Goal: Task Accomplishment & Management: Use online tool/utility

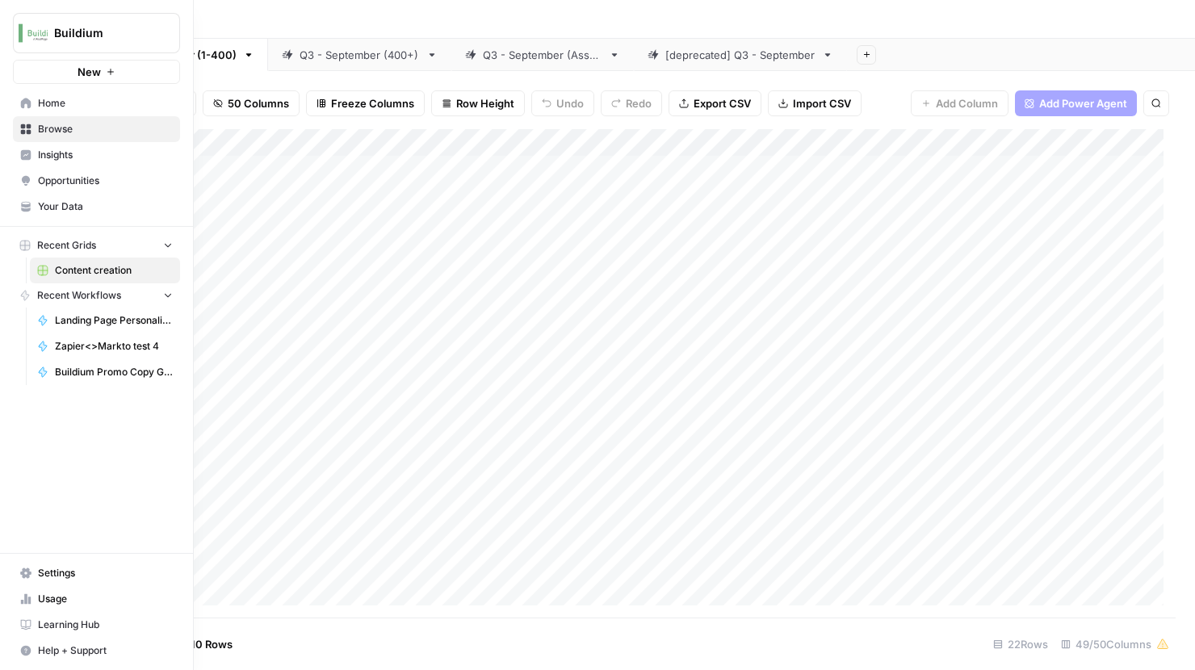
click at [50, 102] on span "Home" at bounding box center [105, 103] width 135 height 15
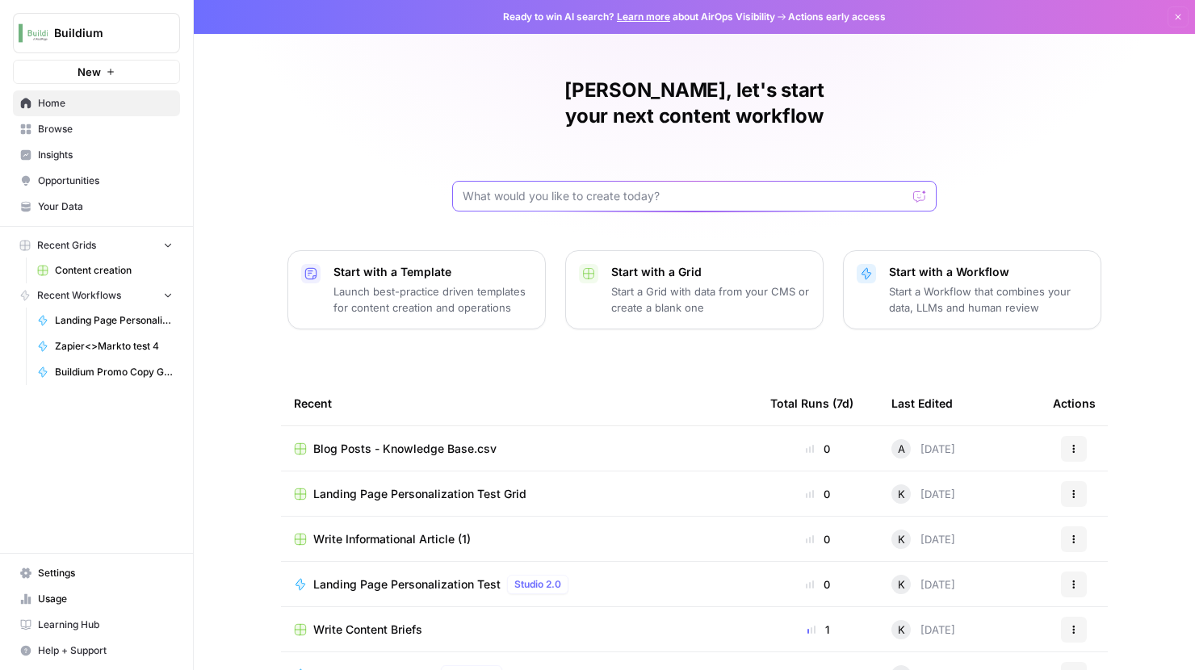
click at [637, 188] on input "text" at bounding box center [685, 196] width 444 height 16
type input "image generation utilizing our own library of assets"
click button "Send" at bounding box center [920, 196] width 21 height 21
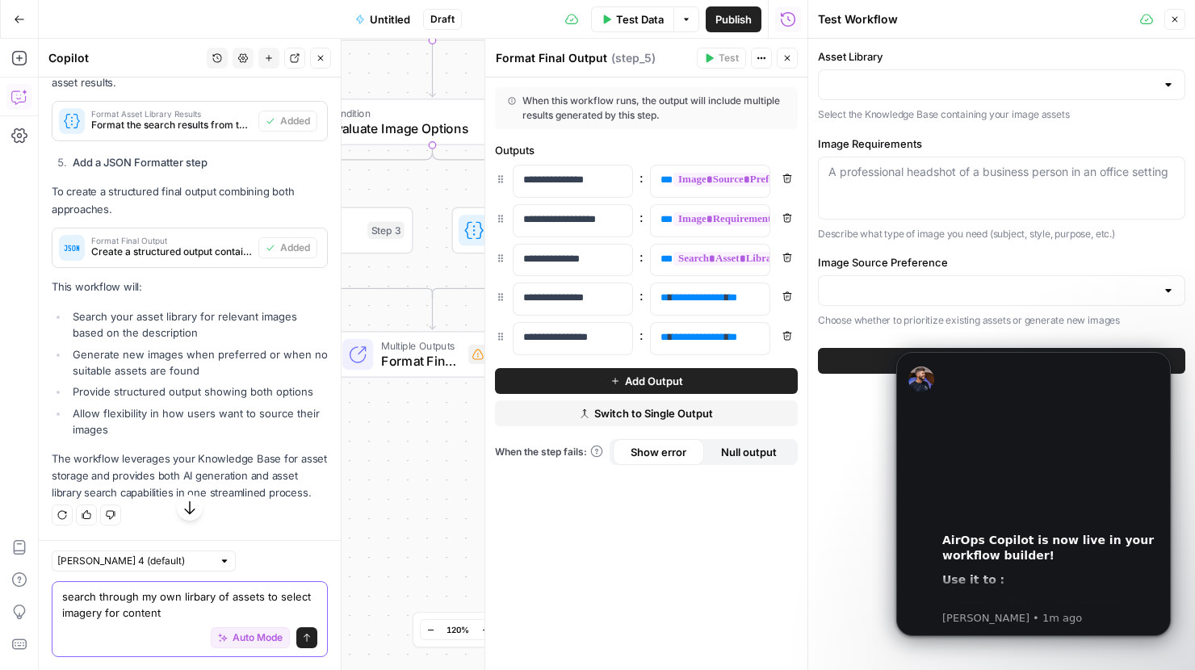
scroll to position [1604, 0]
click at [1045, 442] on icon "Play" at bounding box center [1050, 443] width 24 height 24
click at [714, 260] on span "**********" at bounding box center [759, 259] width 172 height 14
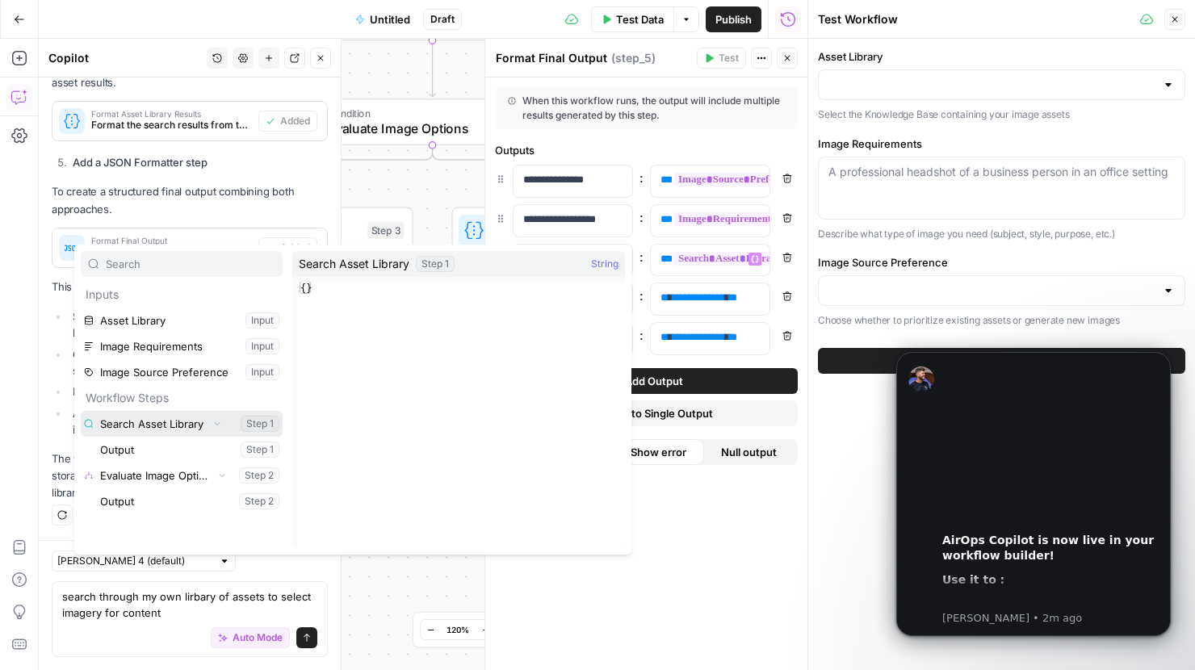
click at [212, 421] on icon "button" at bounding box center [217, 423] width 10 height 10
click at [212, 421] on icon "button" at bounding box center [217, 424] width 10 height 10
click at [712, 602] on div "**********" at bounding box center [646, 374] width 322 height 593
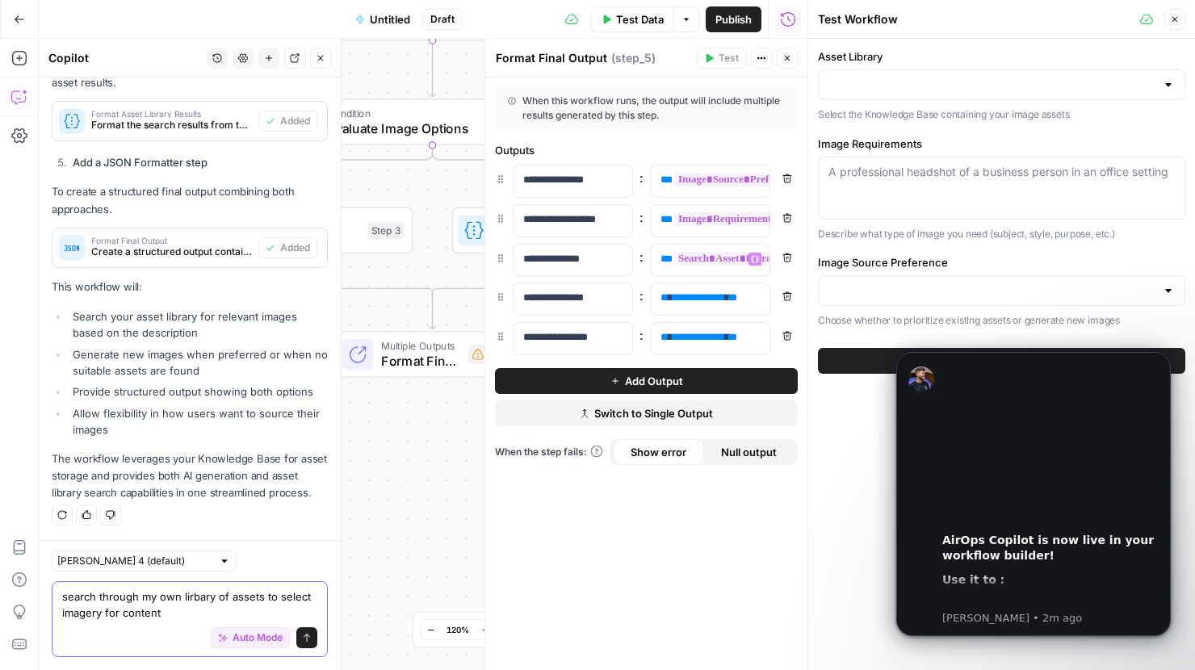
click at [192, 598] on textarea "search through my own lirbary of assets to select imagery for content" at bounding box center [189, 605] width 255 height 32
drag, startPoint x: 198, startPoint y: 598, endPoint x: 187, endPoint y: 595, distance: 11.6
click at [187, 595] on textarea "search through my own lirbary of assets to select imagery for content" at bounding box center [189, 605] width 255 height 32
click at [742, 549] on div "**********" at bounding box center [646, 374] width 322 height 593
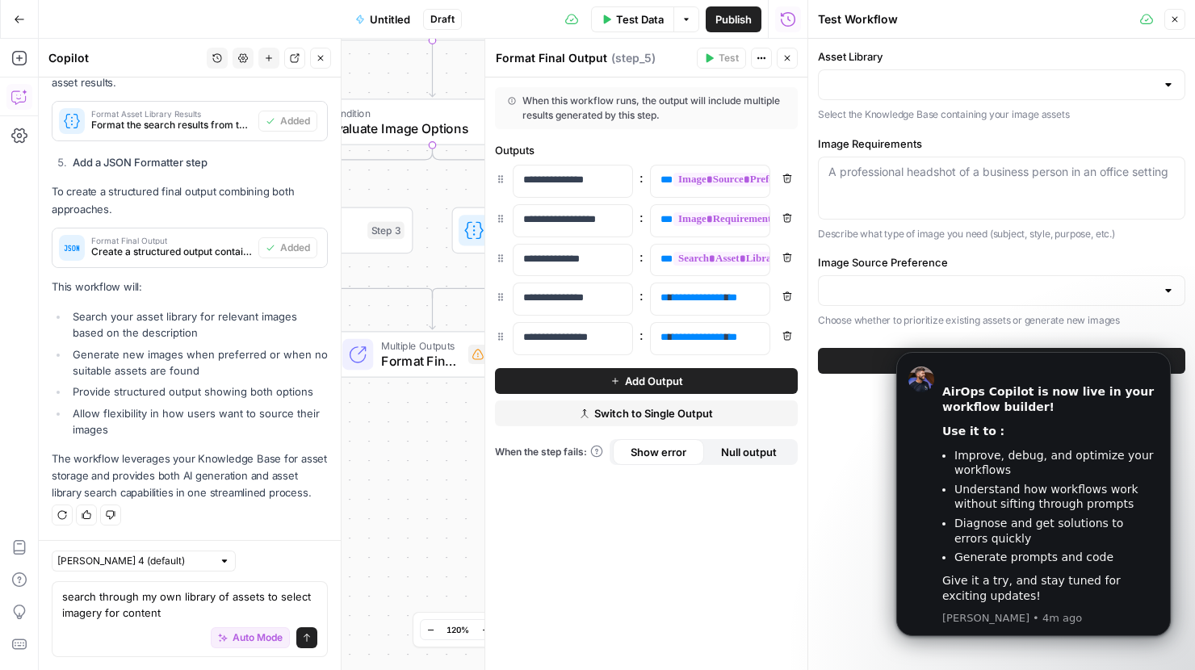
click at [876, 479] on div "Asset Library Select the Knowledge Base containing your image assets Image Requ…" at bounding box center [1001, 354] width 387 height 631
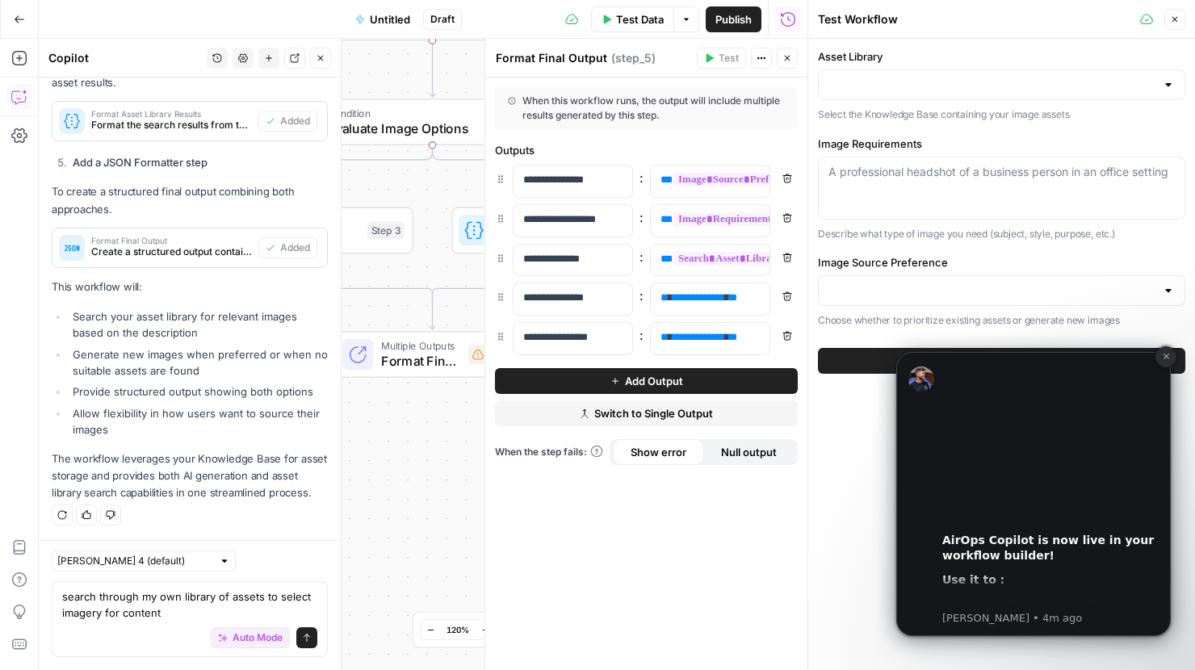
click at [1165, 356] on icon "Dismiss notification" at bounding box center [1166, 357] width 6 height 6
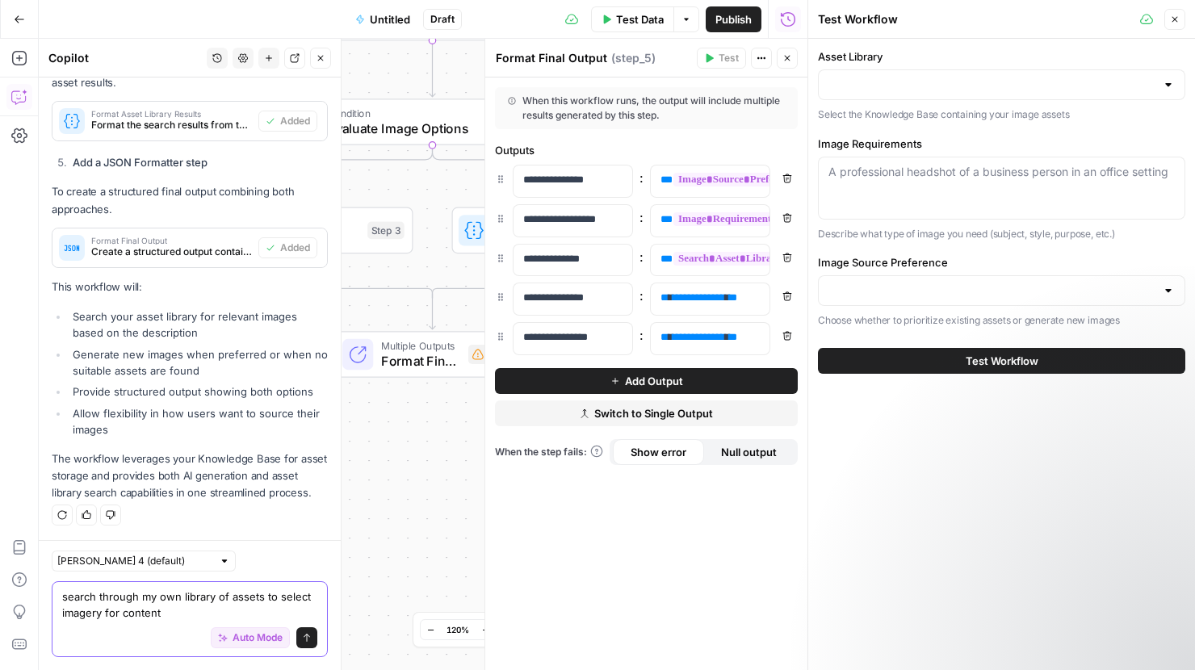
click at [223, 610] on textarea "search through my own library of assets to select imagery for content" at bounding box center [189, 605] width 255 height 32
click at [14, 587] on body "Buildium New Home Browse Insights Opportunities Your Data Recent Grids Content …" at bounding box center [597, 335] width 1195 height 670
drag, startPoint x: 220, startPoint y: 614, endPoint x: 55, endPoint y: 598, distance: 165.6
click at [55, 598] on div "search through my own library of assets to select imagery for content search th…" at bounding box center [190, 619] width 276 height 76
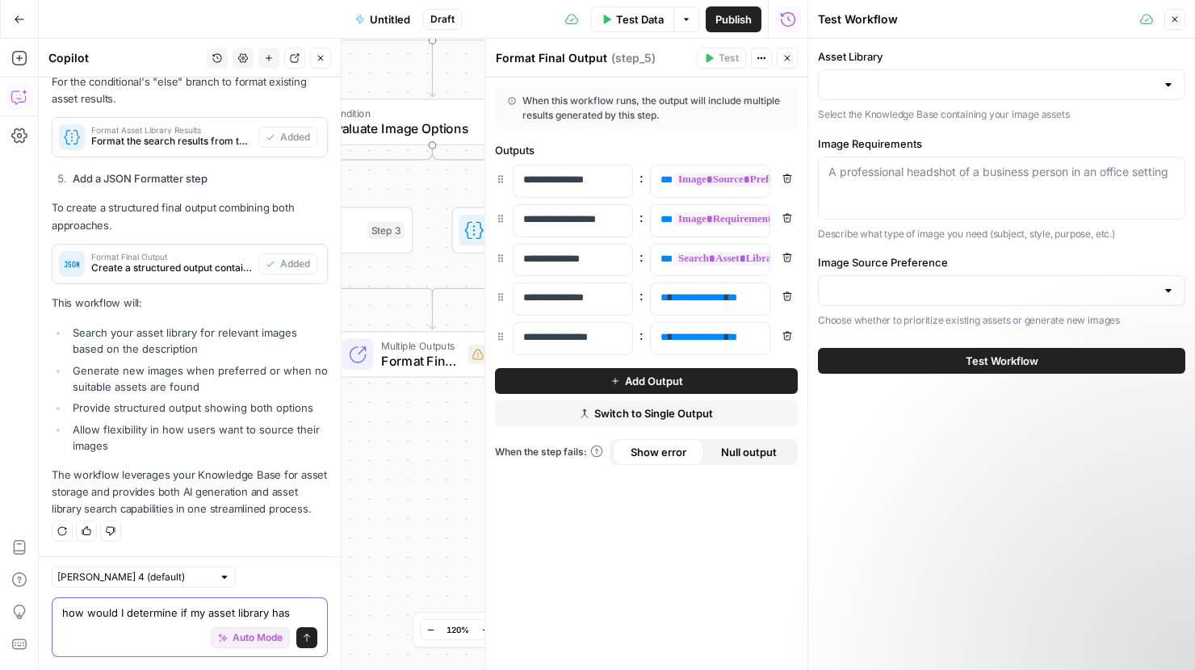
scroll to position [1604, 0]
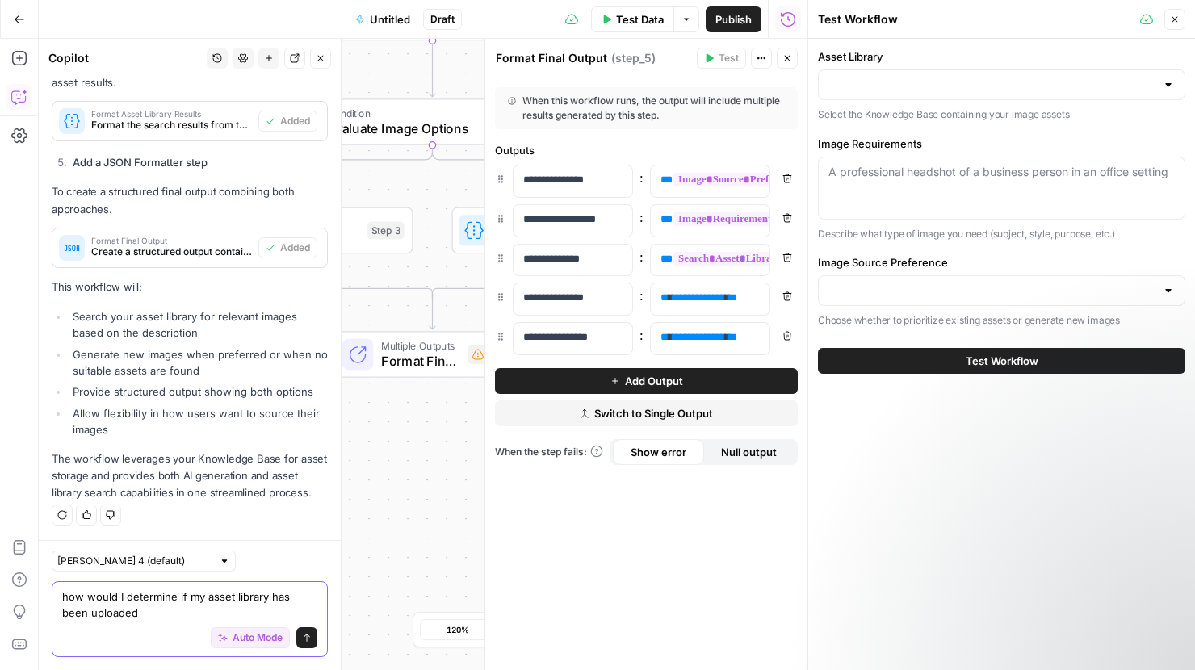
type textarea "how would I determine if my asset library has been uploaded"
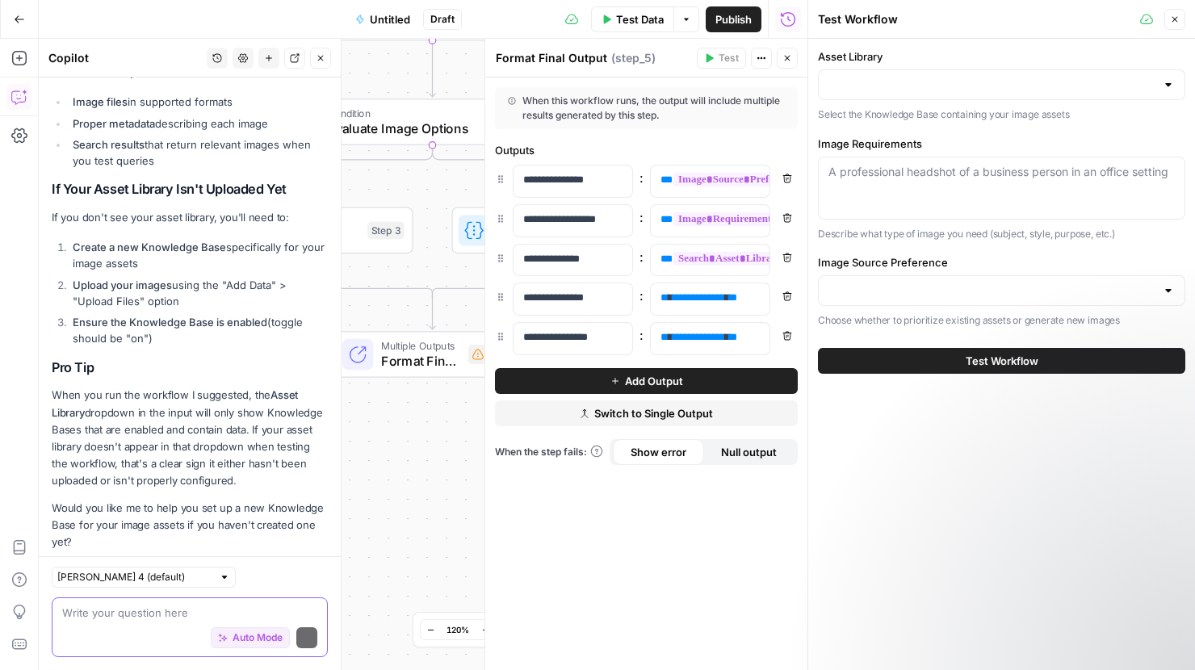
scroll to position [2823, 0]
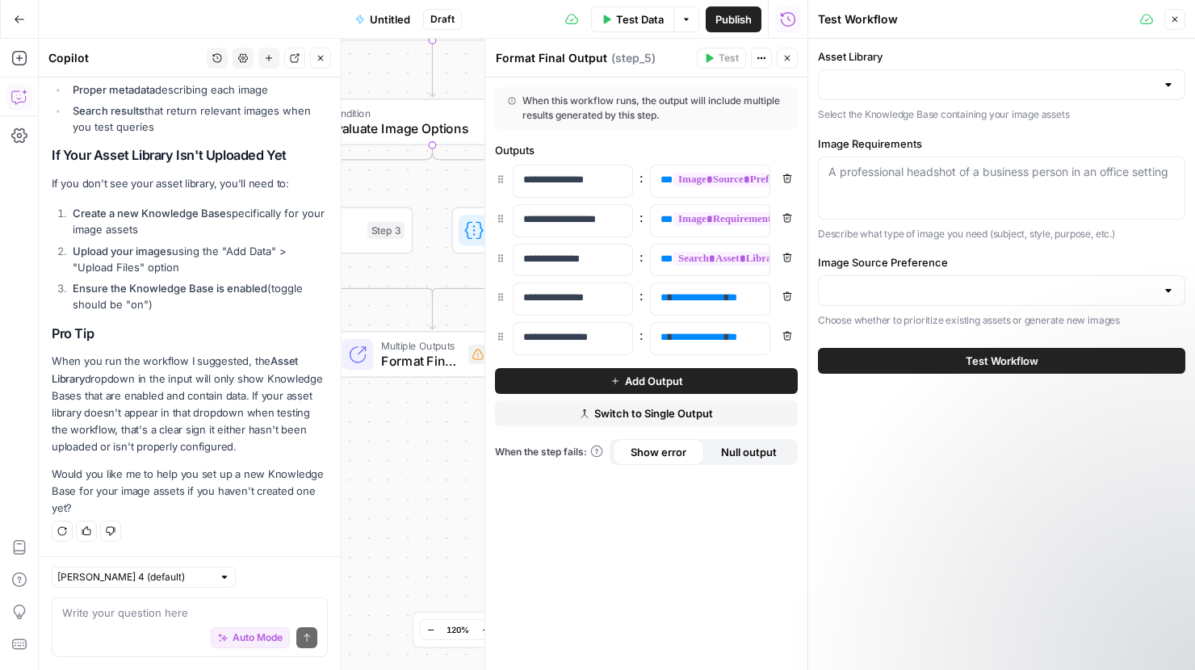
click at [149, 405] on p "When you run the workflow I suggested, the Asset Library dropdown in the input …" at bounding box center [190, 404] width 276 height 103
click at [728, 260] on span "**********" at bounding box center [759, 259] width 172 height 14
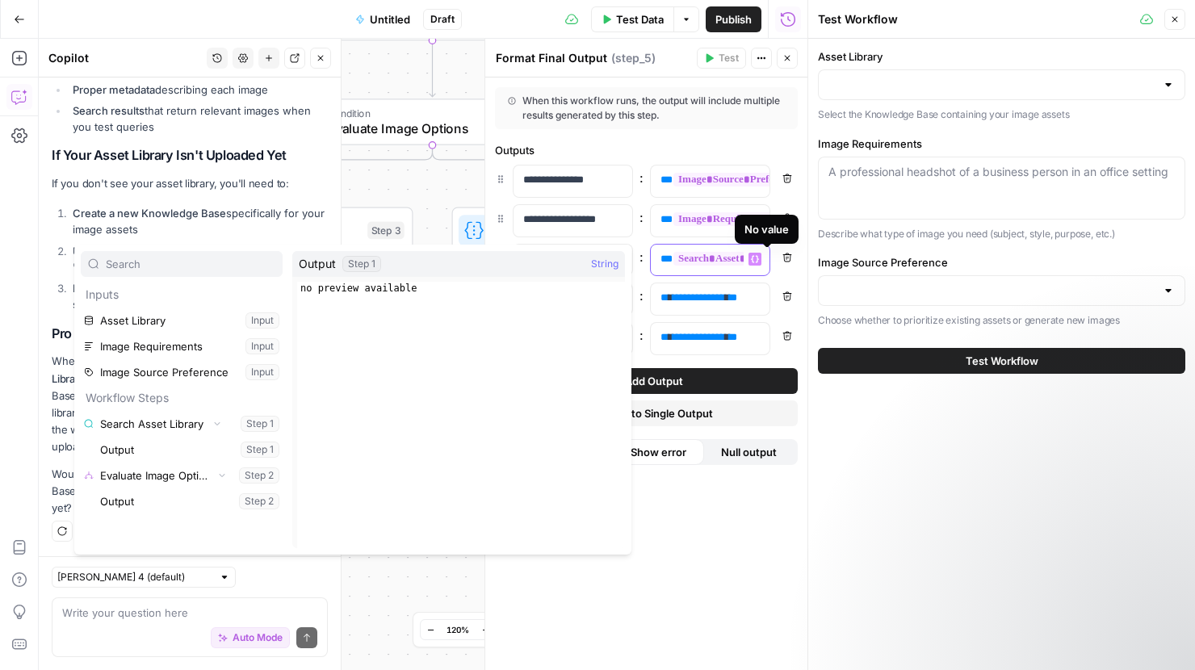
click at [730, 258] on span "**********" at bounding box center [759, 259] width 172 height 14
click at [703, 252] on span "**********" at bounding box center [759, 259] width 172 height 14
click at [681, 134] on div "**********" at bounding box center [646, 374] width 322 height 593
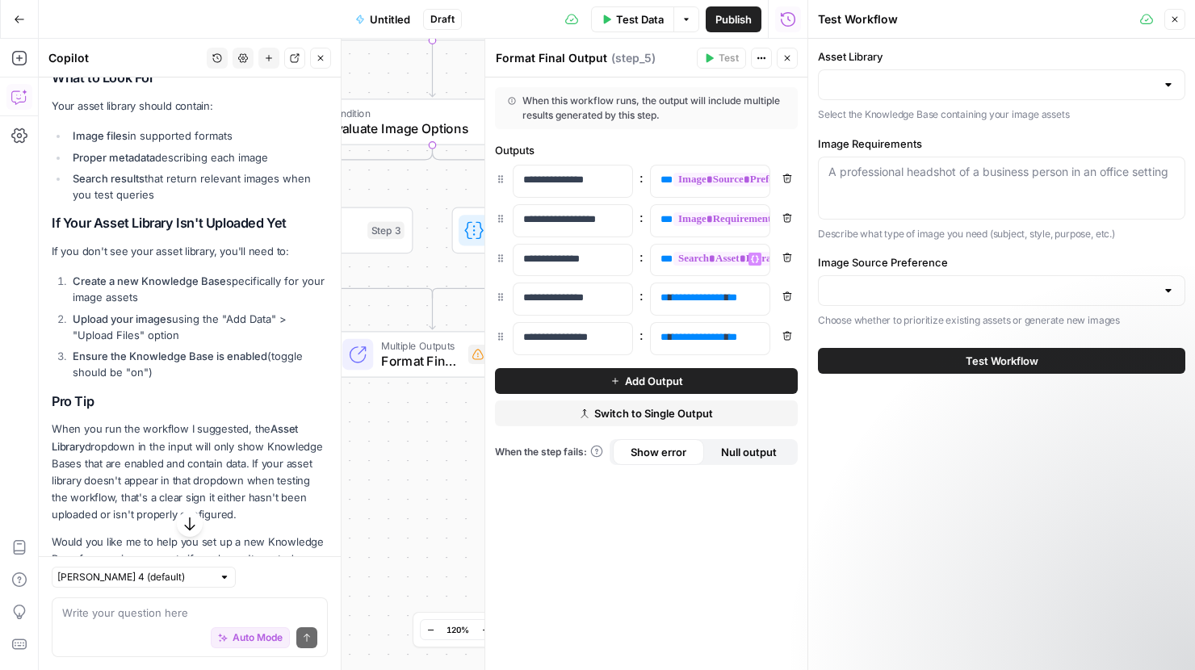
scroll to position [2708, 0]
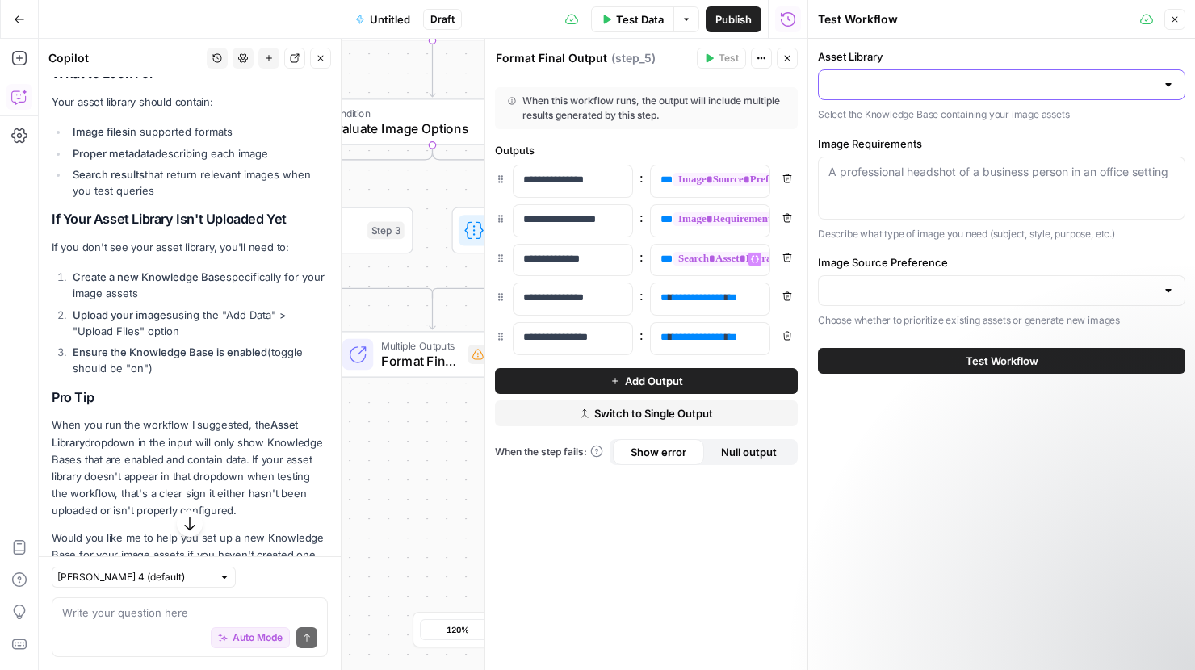
click at [1121, 87] on input "Asset Library" at bounding box center [991, 85] width 327 height 16
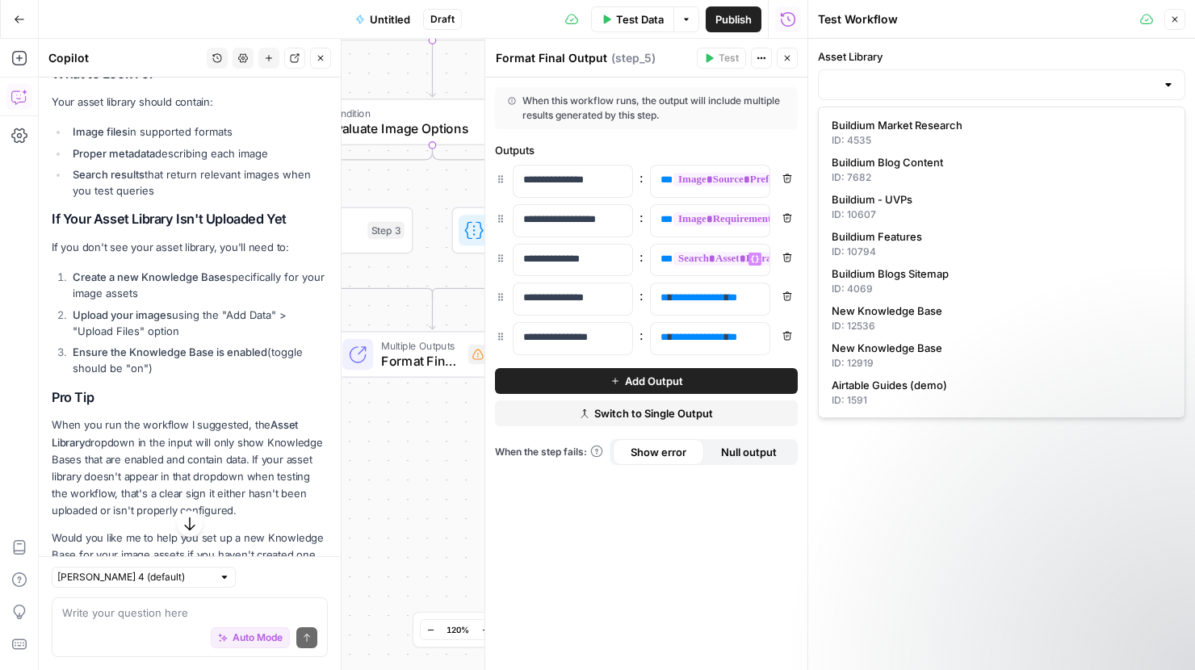
click at [1107, 530] on div "Asset Library Select the Knowledge Base containing your image assets Image Requ…" at bounding box center [1001, 354] width 387 height 631
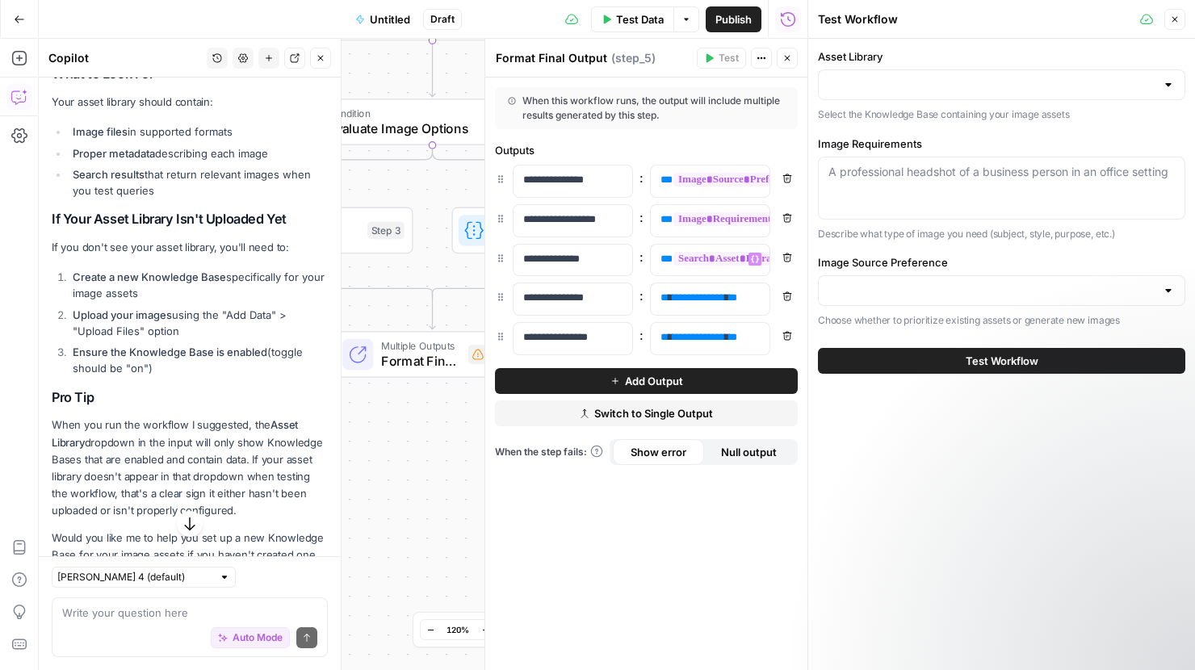
click at [383, 20] on span "Untitled" at bounding box center [390, 19] width 40 height 16
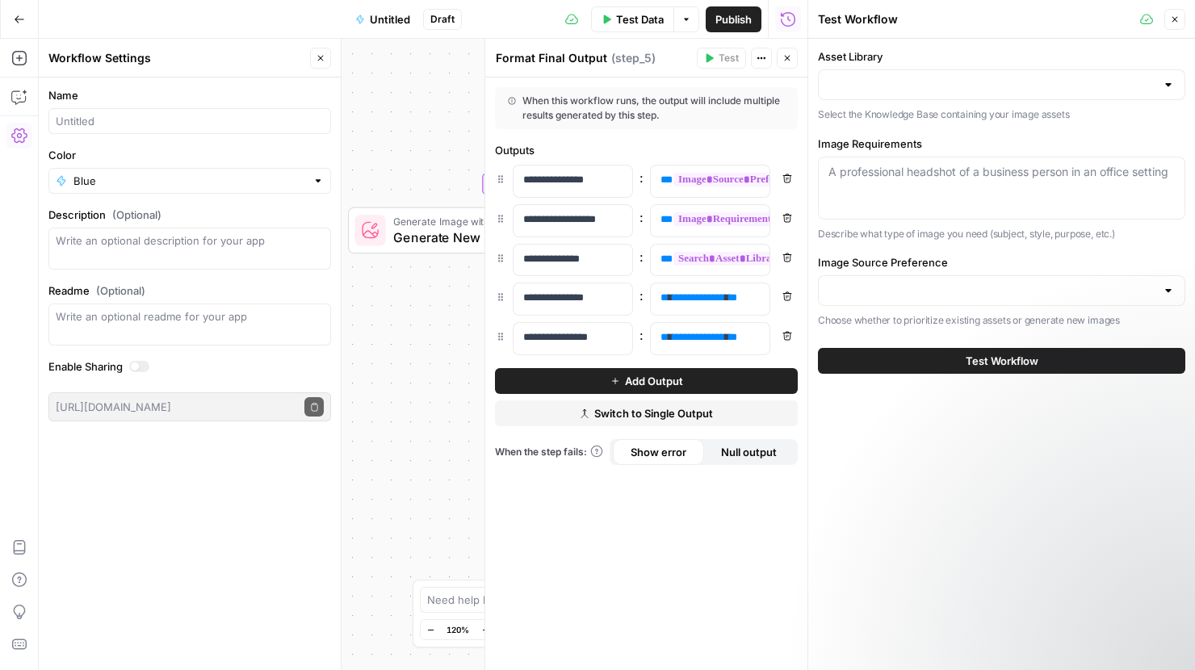
click at [386, 17] on span "Untitled" at bounding box center [390, 19] width 40 height 16
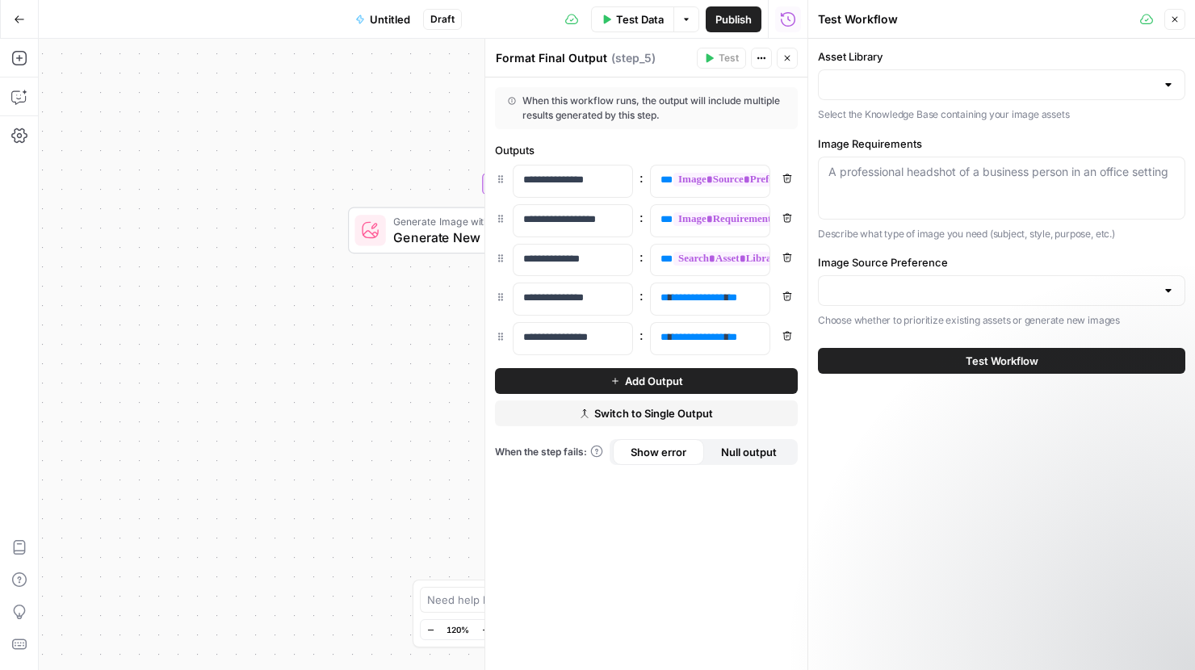
click at [386, 17] on span "Untitled" at bounding box center [390, 19] width 40 height 16
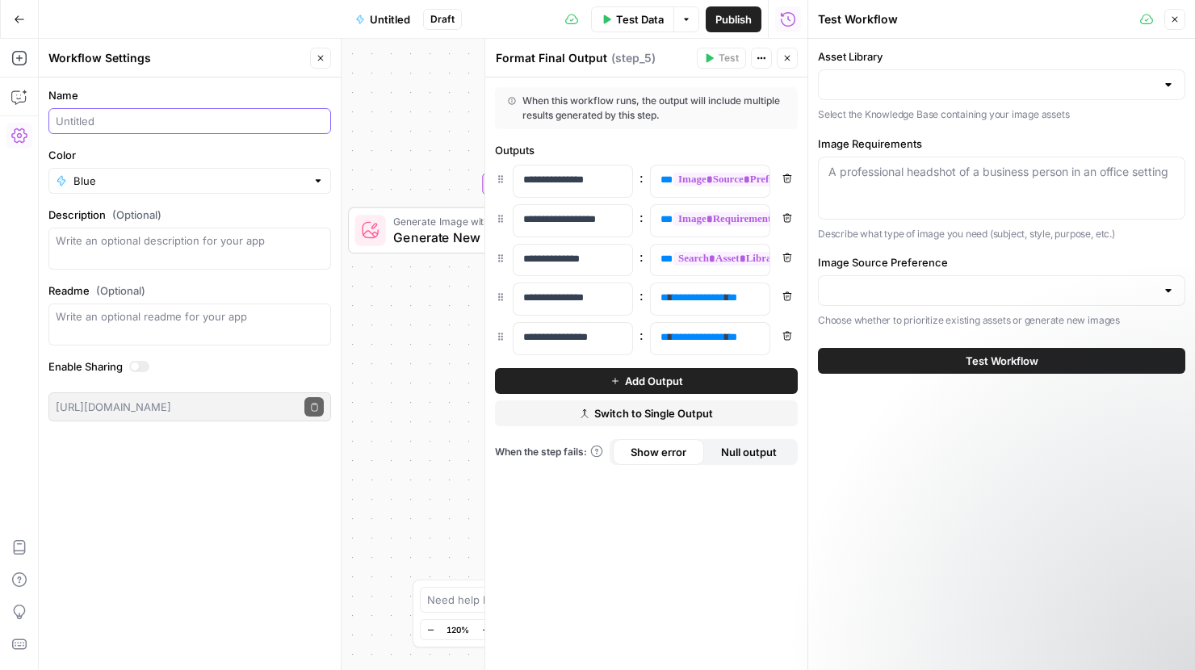
click at [130, 125] on input "Name" at bounding box center [190, 121] width 268 height 16
click at [84, 129] on div at bounding box center [189, 121] width 283 height 26
type input "Image Test"
click at [192, 600] on div "Name Image Test Color Blue Description (Optional) Readme (Optional) Write an op…" at bounding box center [190, 374] width 302 height 593
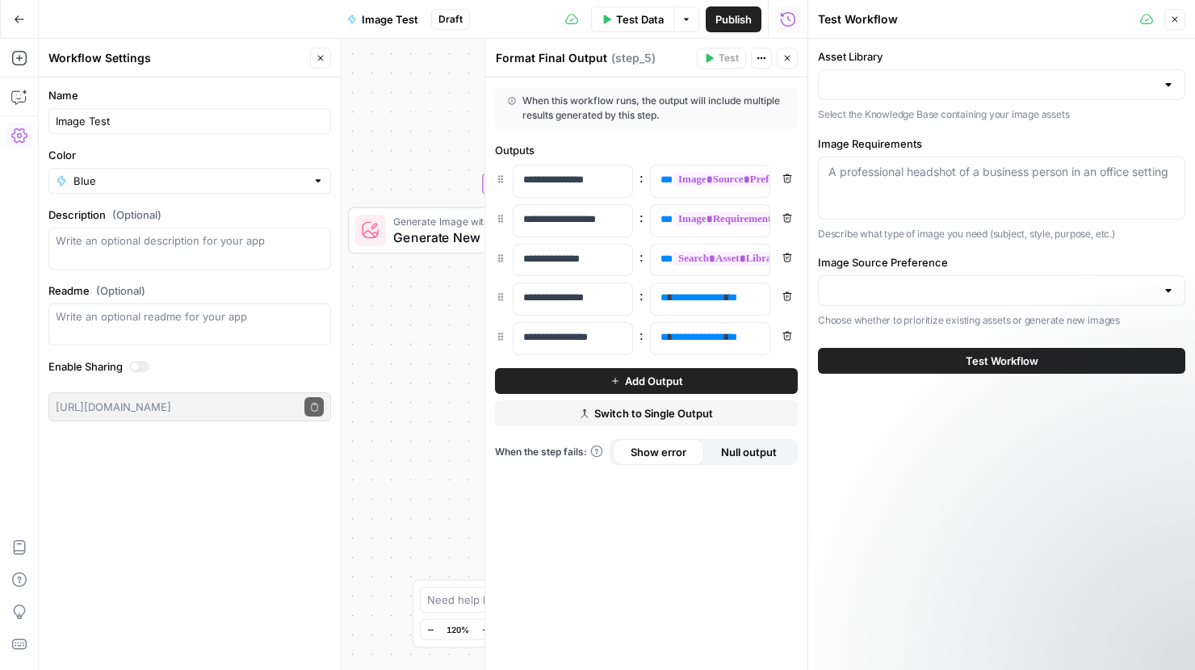
click at [386, 67] on div "true false Workflow Input Settings Inputs Search Knowledge Base Search Asset Li…" at bounding box center [423, 354] width 769 height 631
click at [17, 15] on icon "button" at bounding box center [20, 18] width 10 height 7
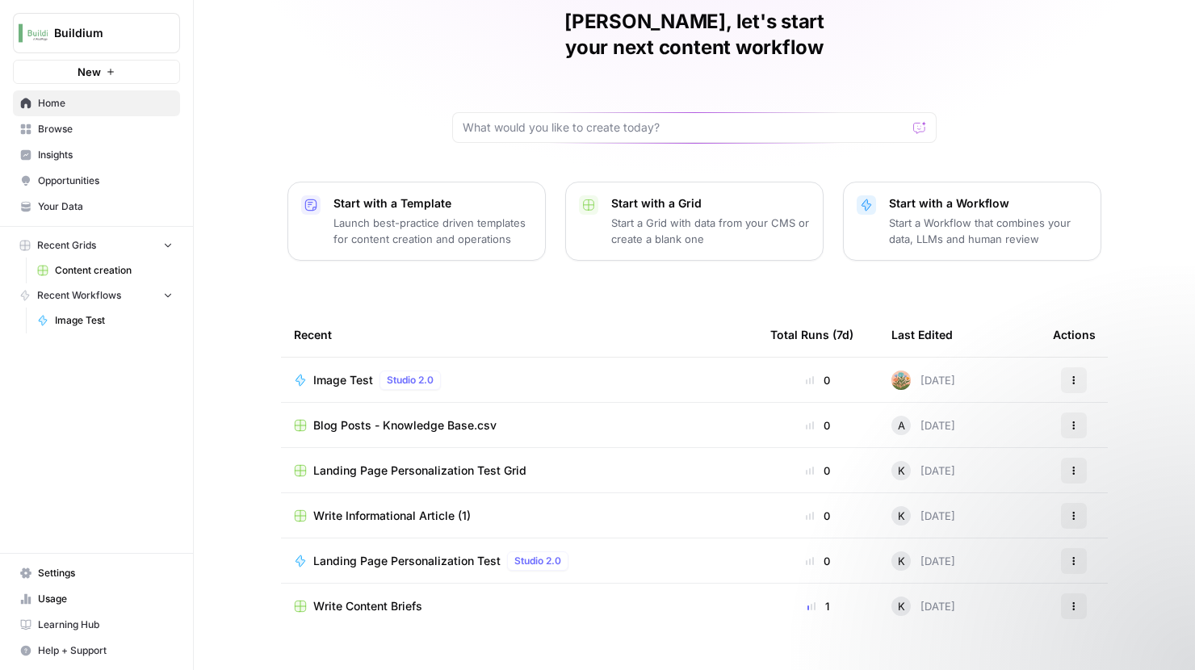
scroll to position [73, 0]
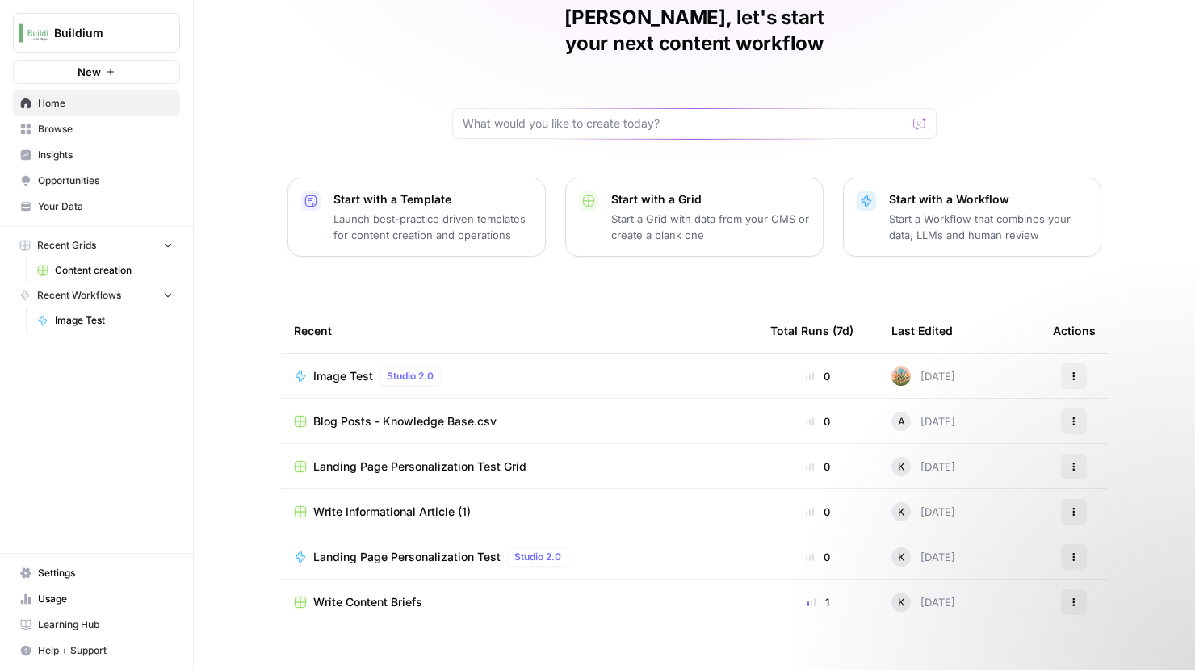
click at [30, 128] on icon at bounding box center [26, 129] width 10 height 10
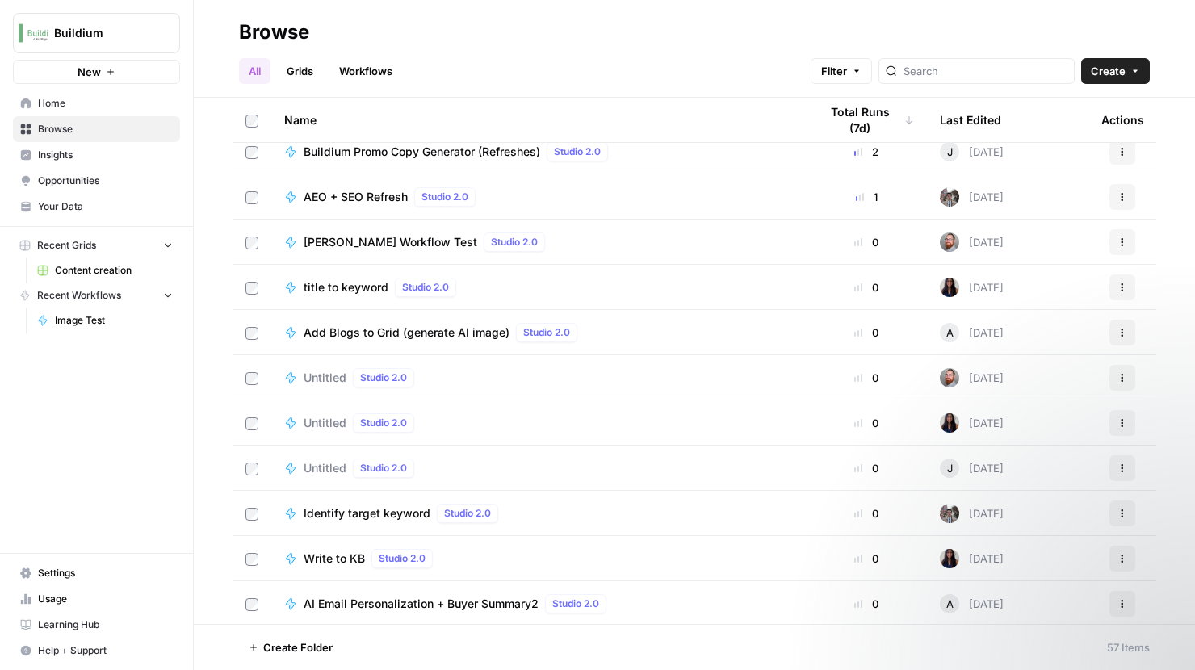
scroll to position [1388, 0]
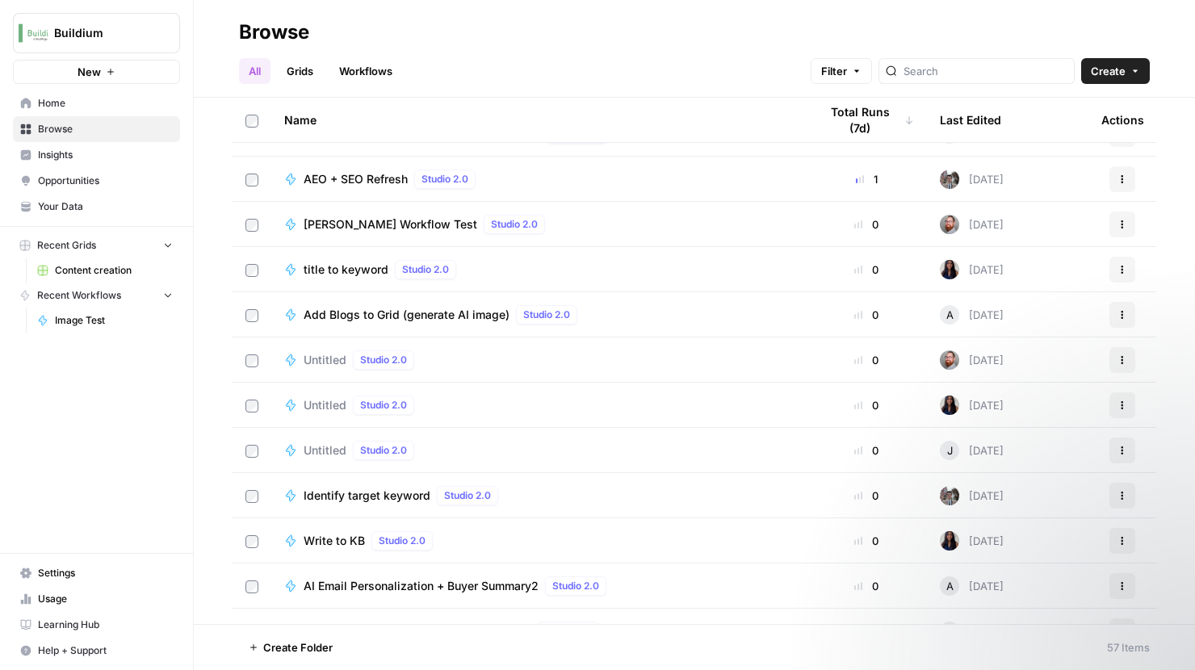
click at [81, 622] on span "Learning Hub" at bounding box center [105, 625] width 135 height 15
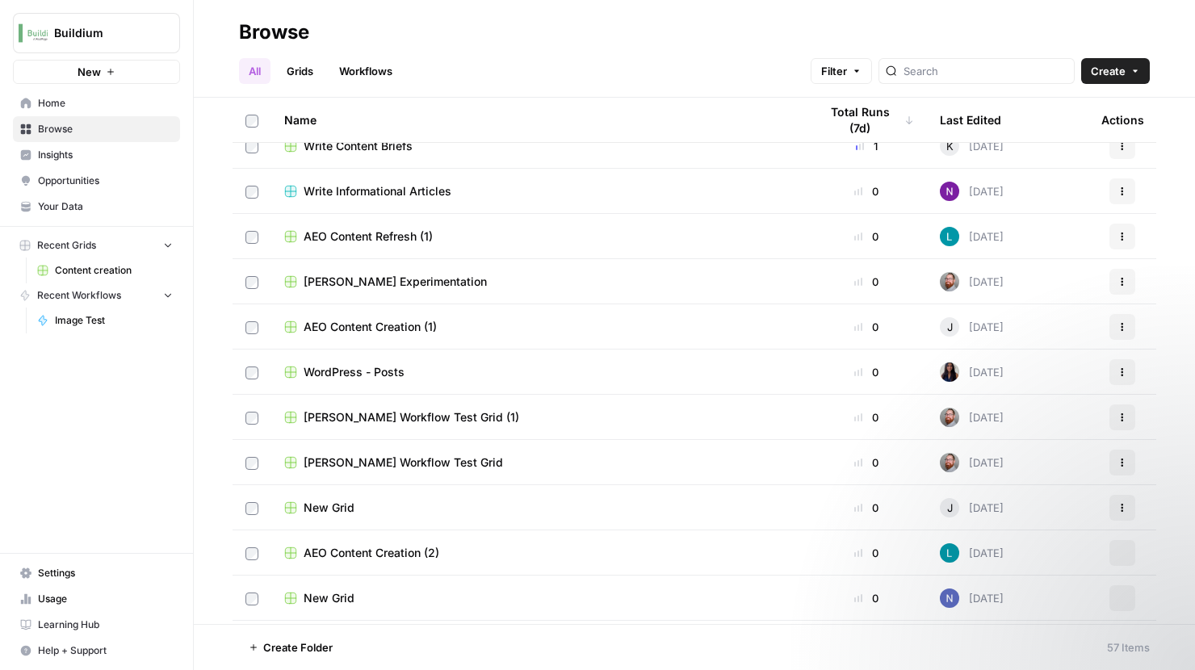
scroll to position [729, 0]
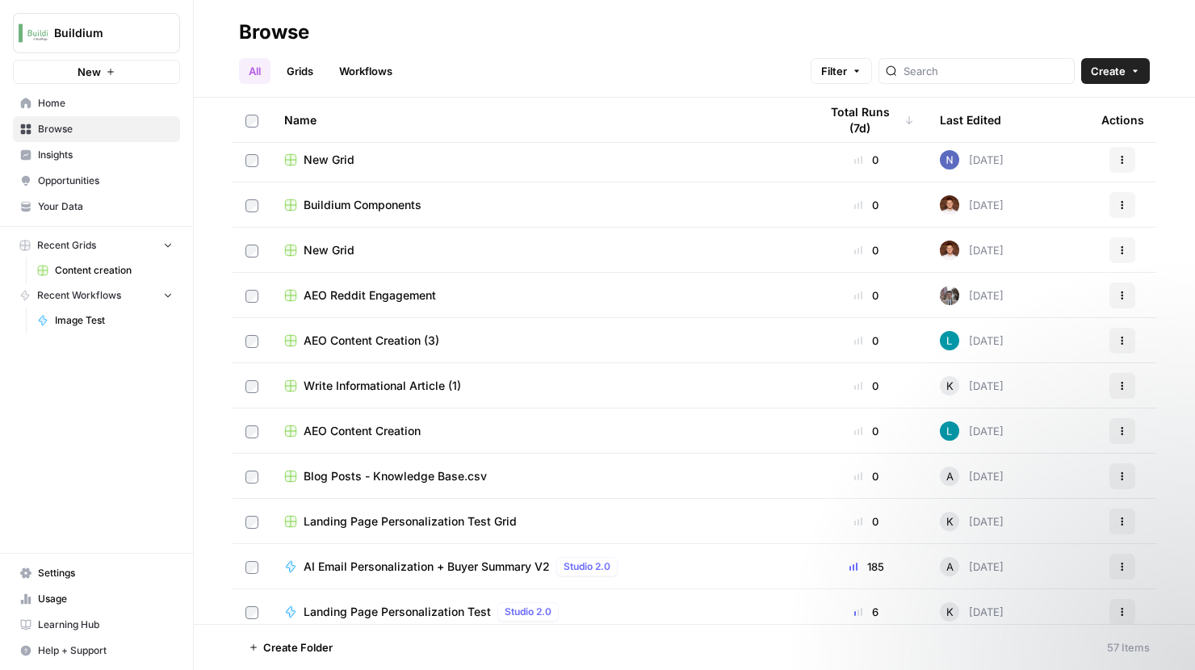
click at [365, 69] on link "Workflows" at bounding box center [365, 71] width 73 height 26
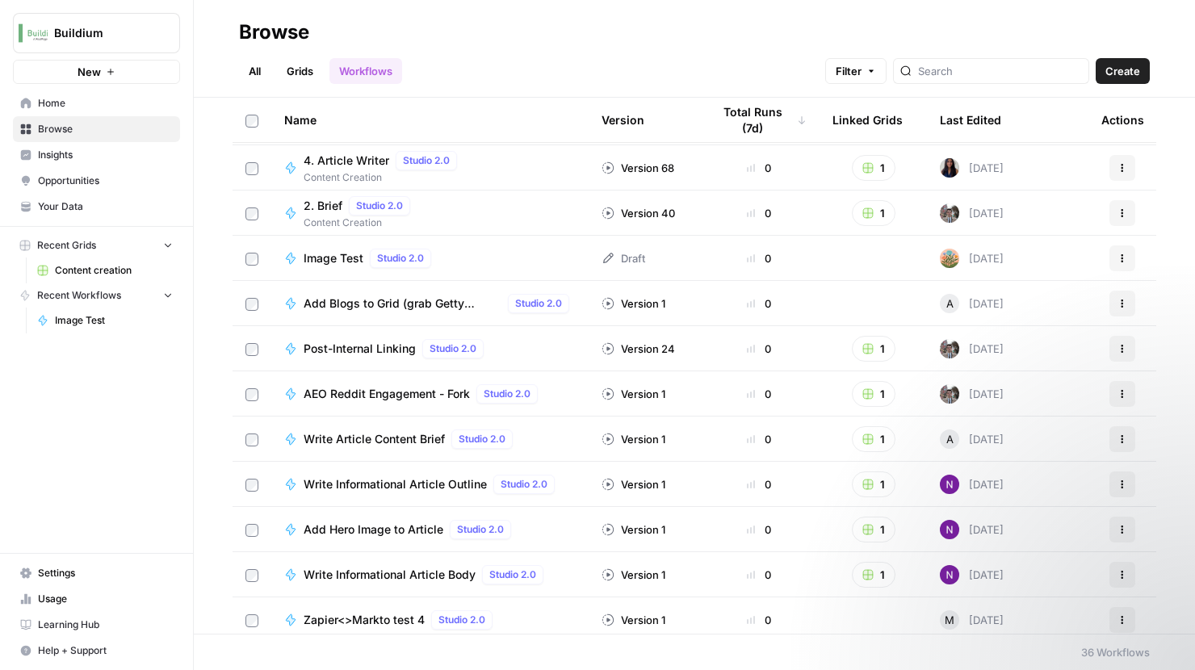
scroll to position [1122, 0]
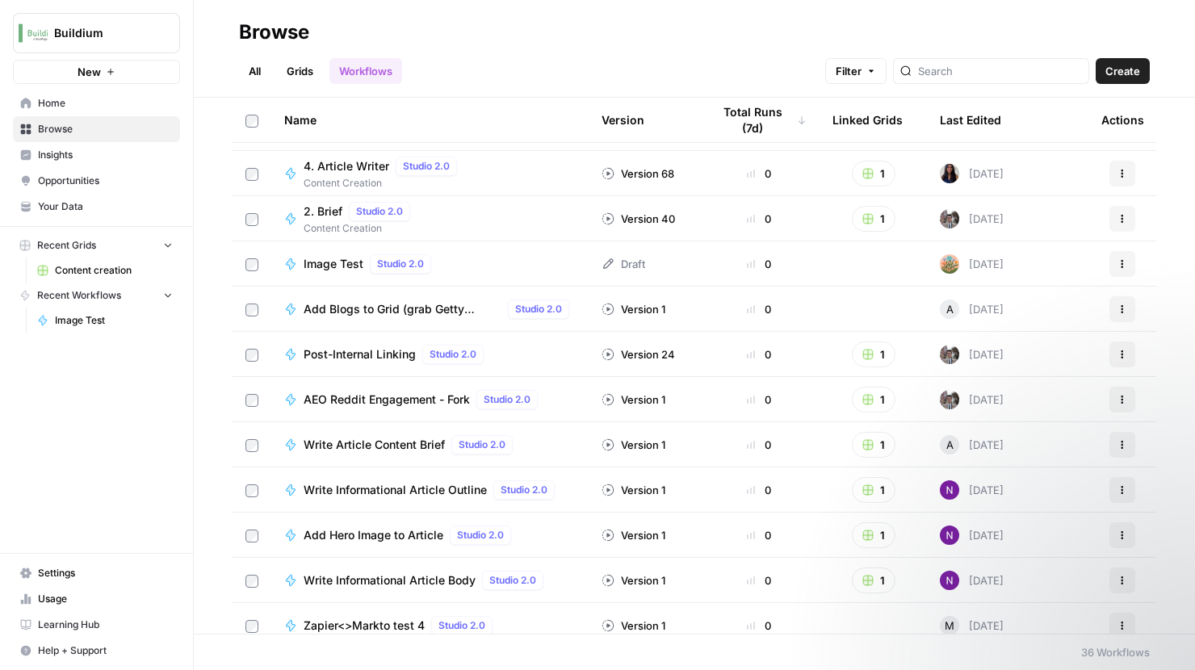
click at [52, 206] on span "Your Data" at bounding box center [105, 206] width 135 height 15
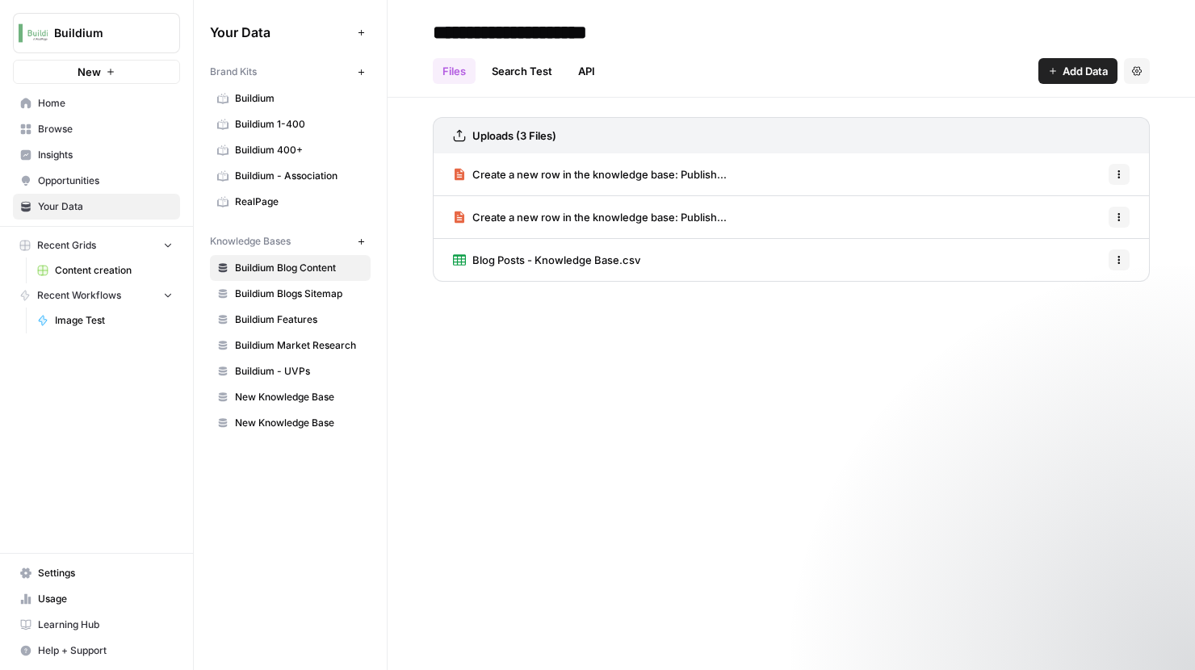
click at [274, 397] on span "New Knowledge Base" at bounding box center [299, 397] width 128 height 15
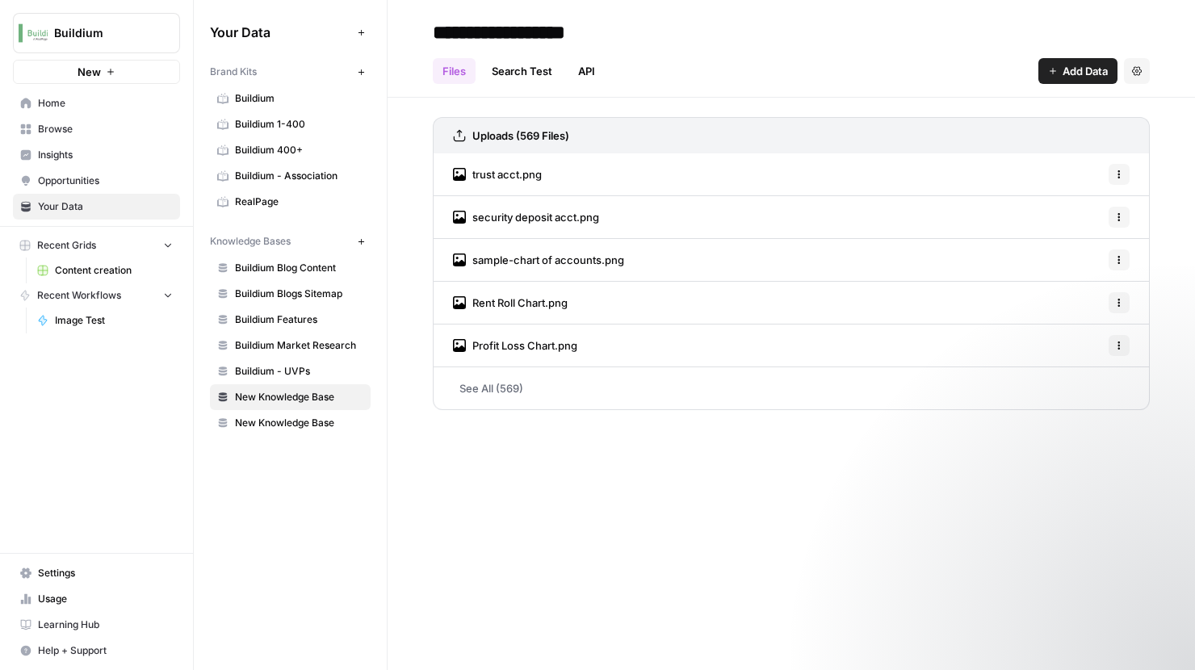
click at [497, 384] on link "See All (569)" at bounding box center [791, 388] width 717 height 42
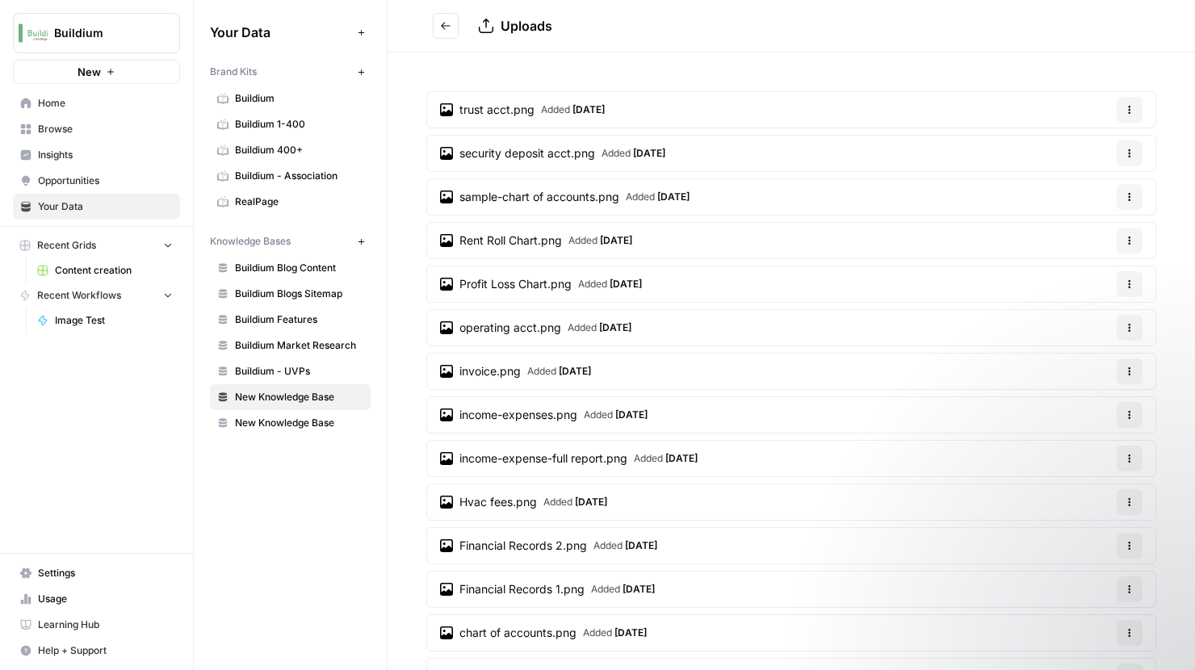
click at [529, 287] on span "Profit Loss Chart.png" at bounding box center [515, 284] width 112 height 16
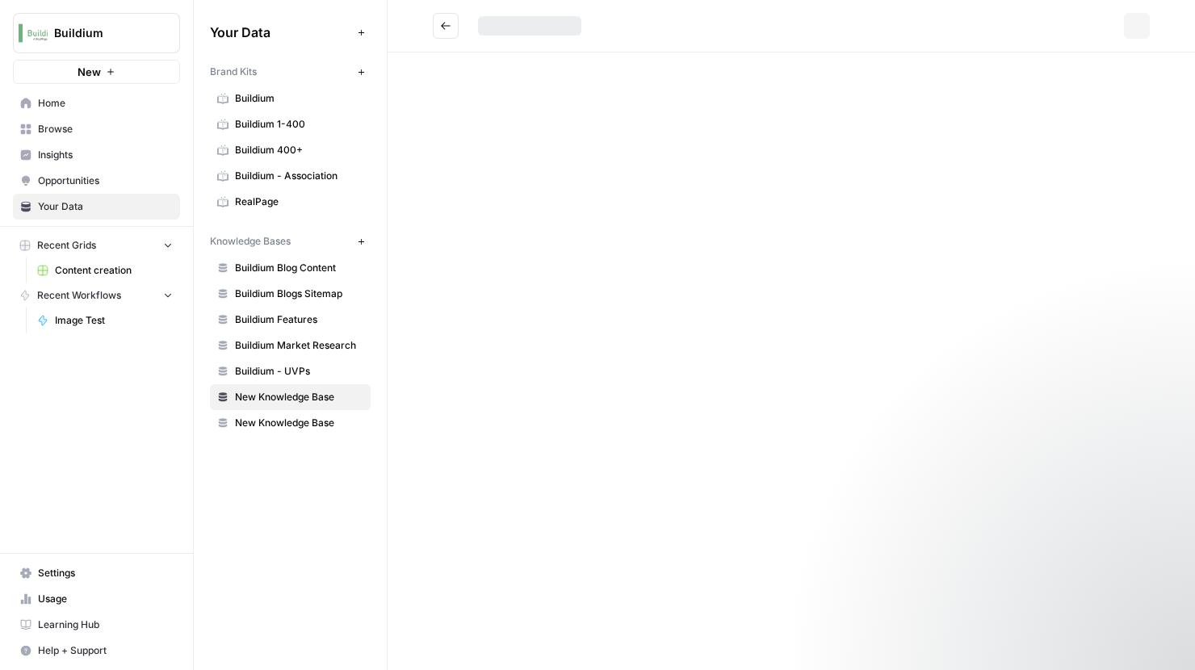
click at [529, 287] on div "Options" at bounding box center [791, 335] width 807 height 670
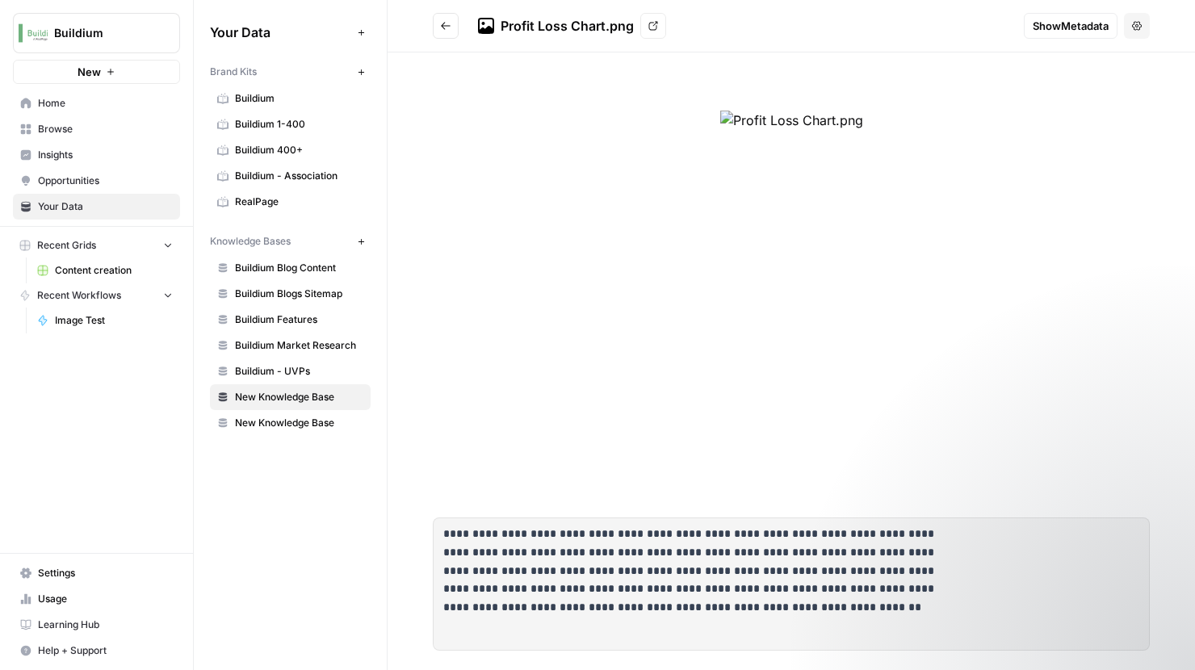
click at [476, 308] on div at bounding box center [791, 275] width 717 height 407
click at [439, 26] on button "Go back" at bounding box center [446, 26] width 26 height 26
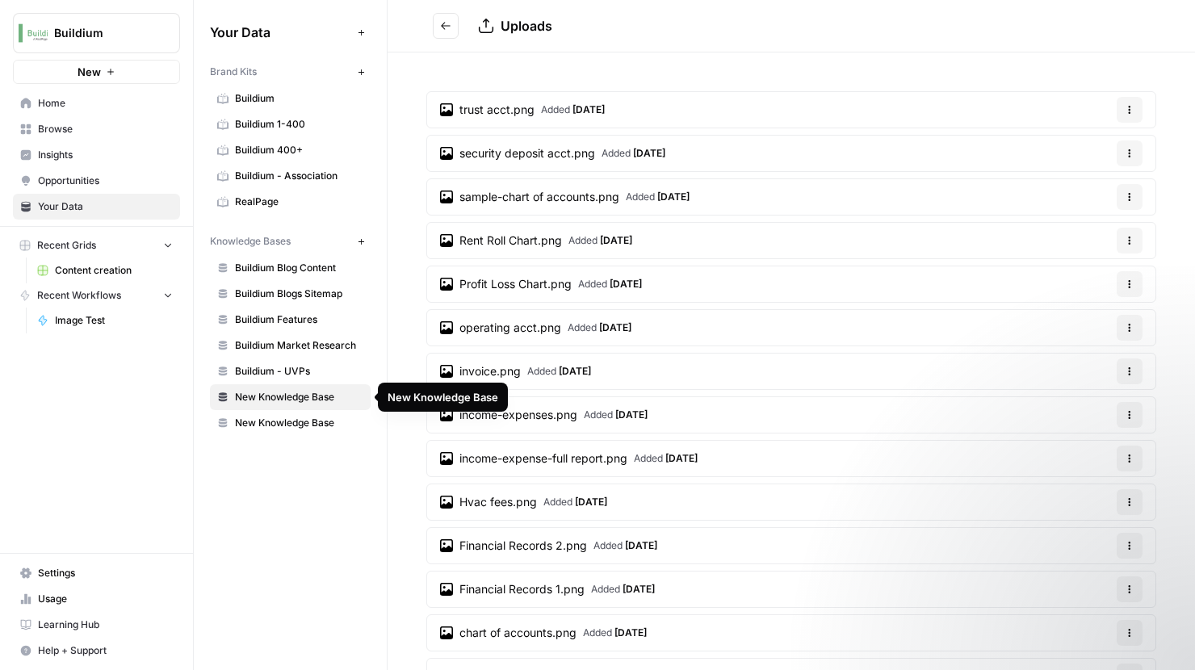
click at [258, 418] on span "New Knowledge Base" at bounding box center [299, 423] width 128 height 15
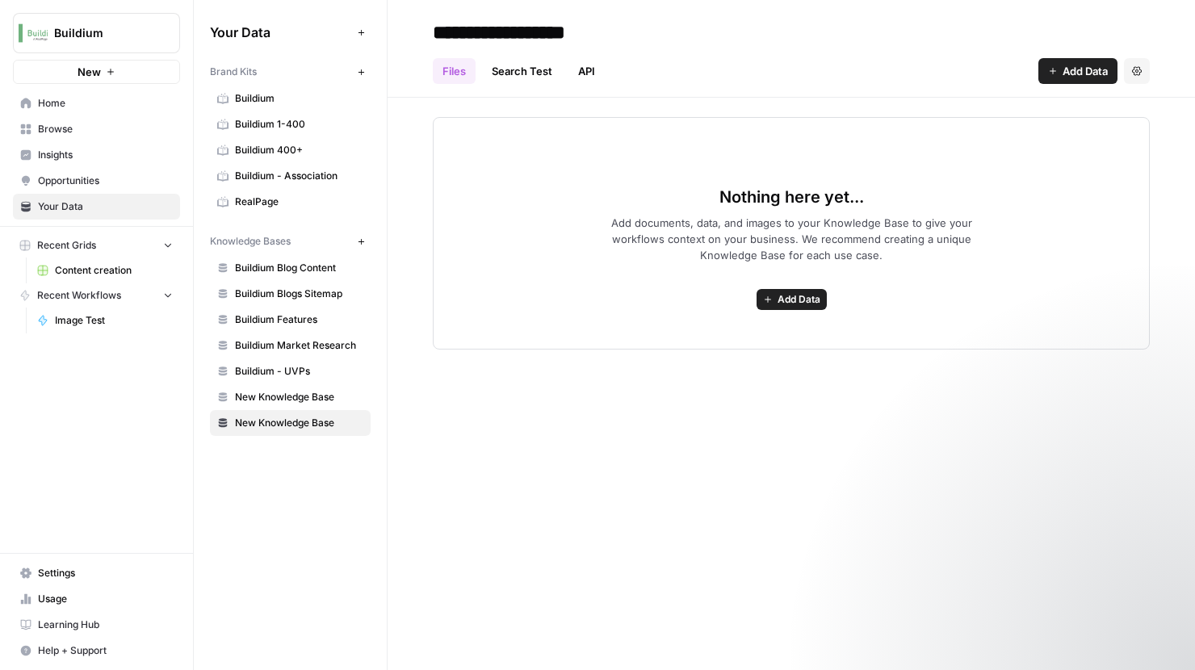
click at [281, 399] on span "New Knowledge Base" at bounding box center [299, 397] width 128 height 15
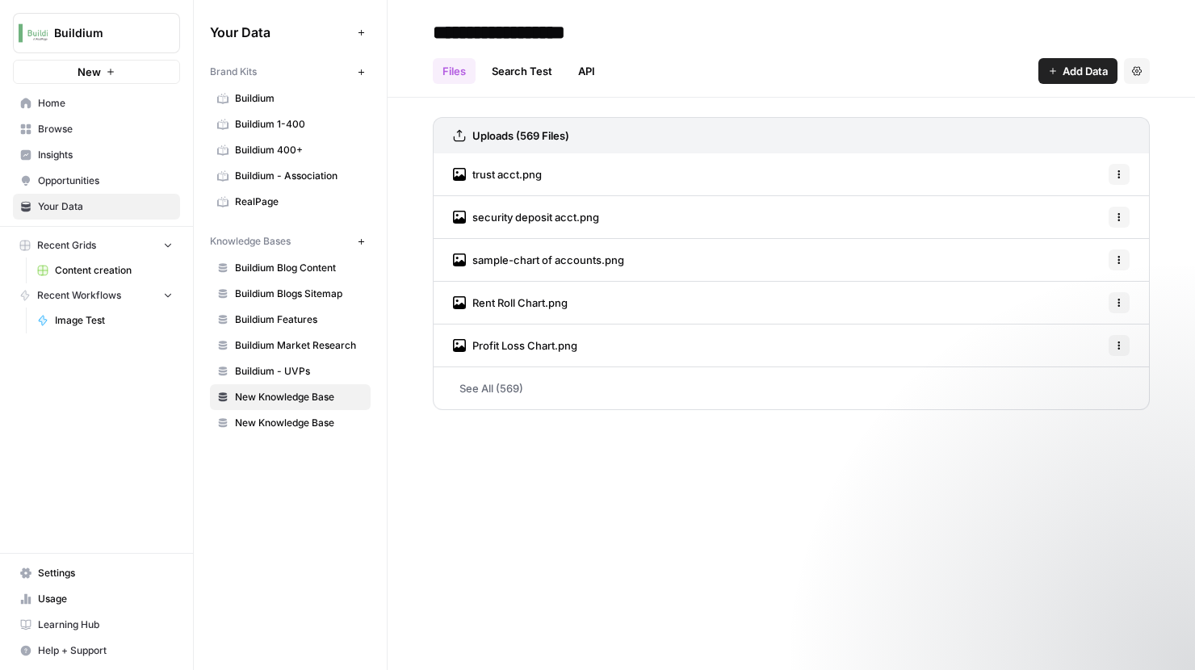
click at [543, 31] on input "**********" at bounding box center [555, 32] width 258 height 32
click at [551, 30] on input "**********" at bounding box center [555, 32] width 258 height 32
type input "**********"
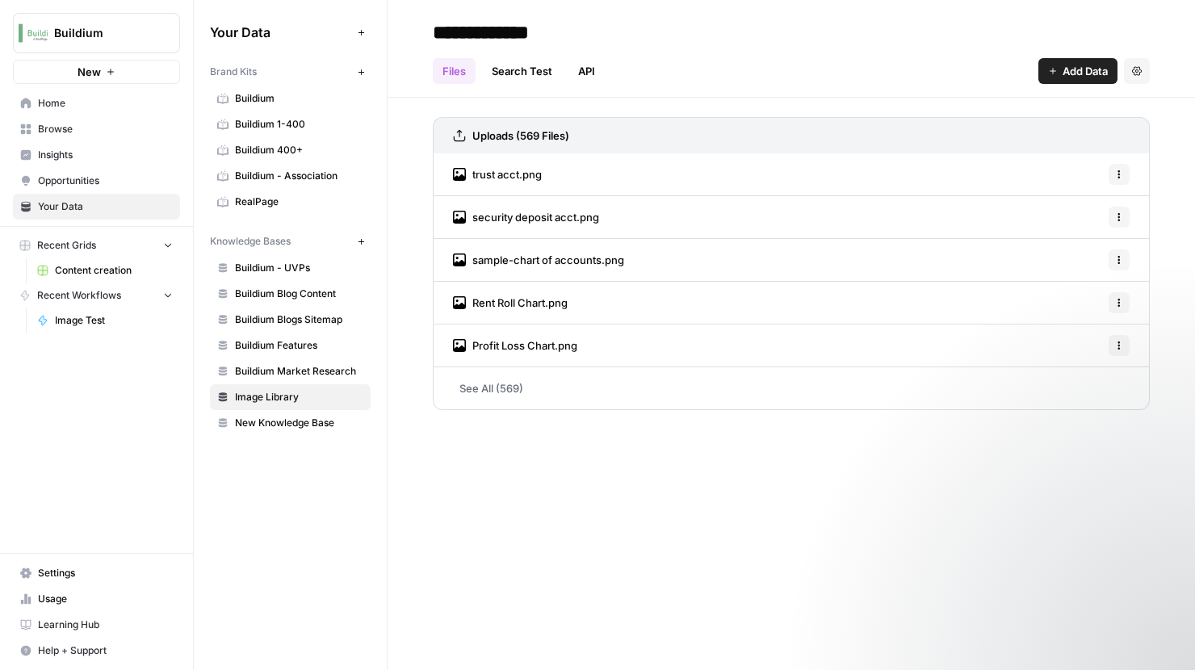
click at [647, 508] on div "**********" at bounding box center [791, 335] width 807 height 670
click at [506, 384] on link "See All (569)" at bounding box center [791, 388] width 717 height 42
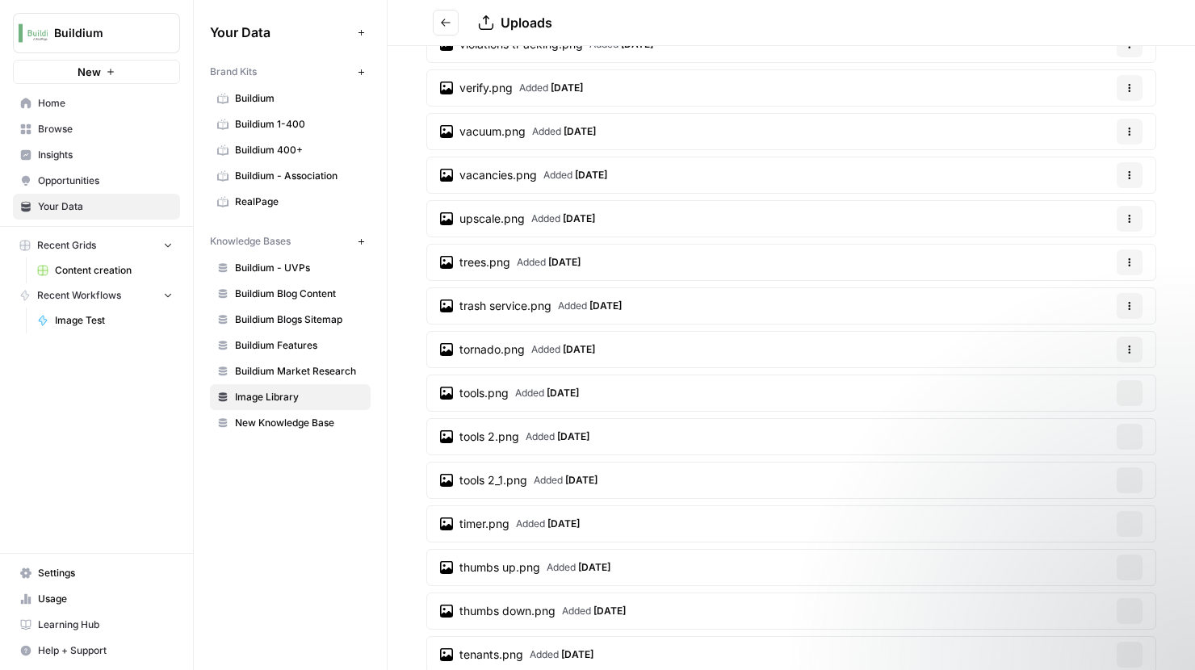
scroll to position [2110, 0]
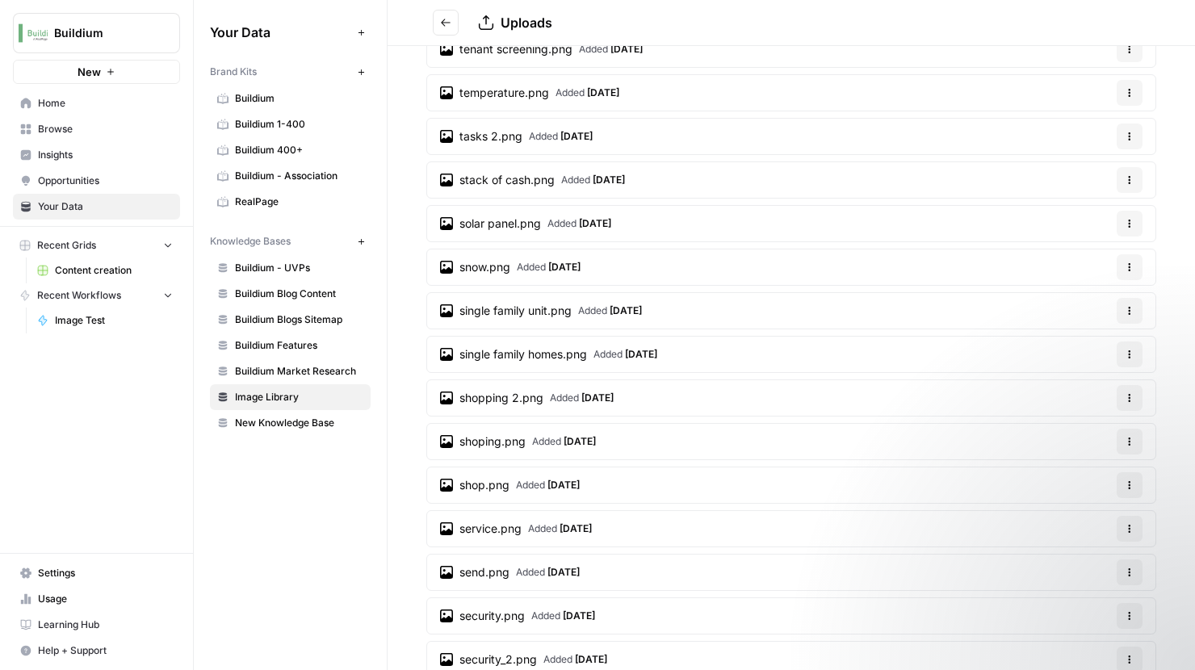
click at [498, 529] on span "service.png" at bounding box center [490, 529] width 62 height 16
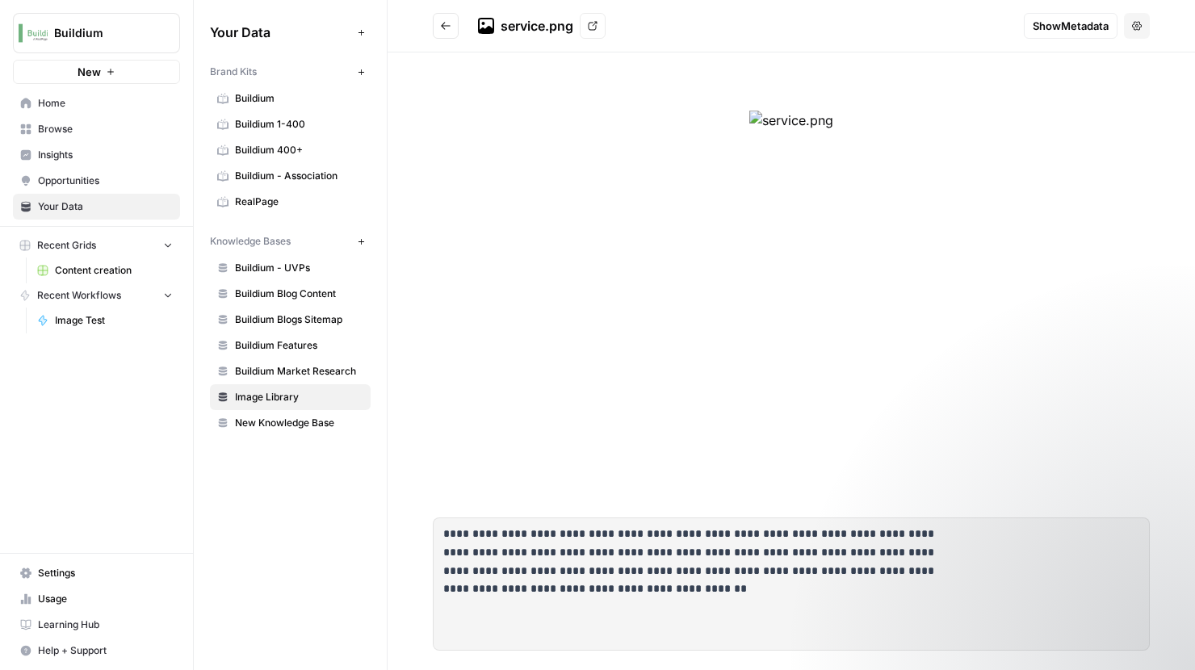
click at [439, 22] on button "Go back" at bounding box center [446, 26] width 26 height 26
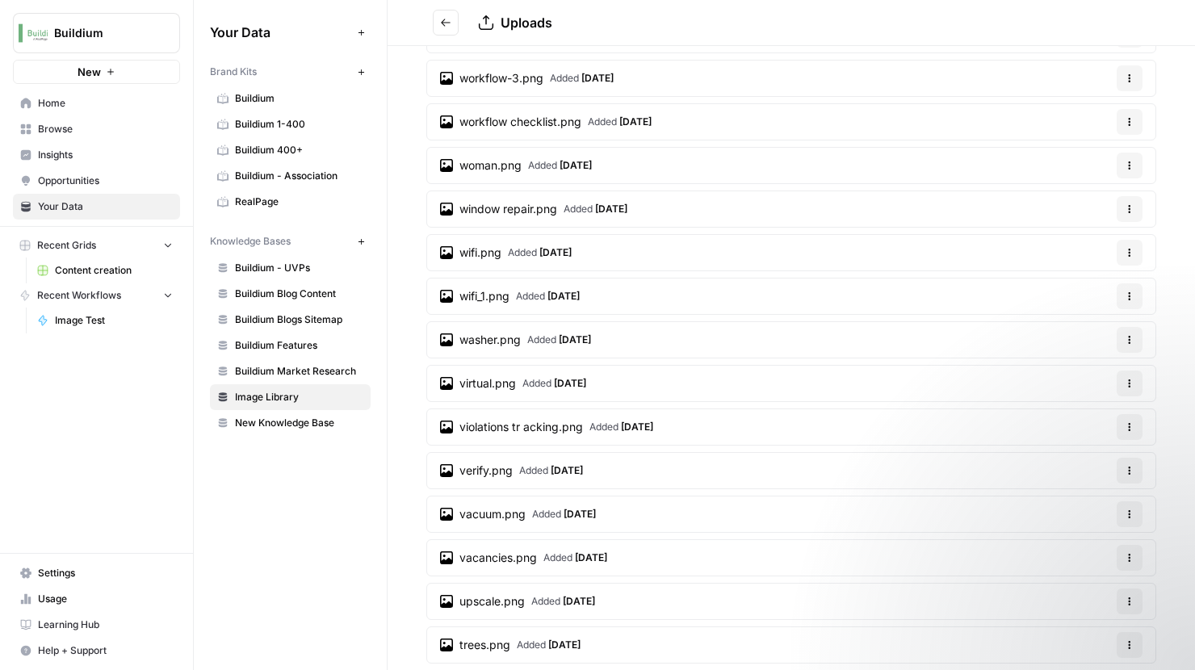
scroll to position [1355, 0]
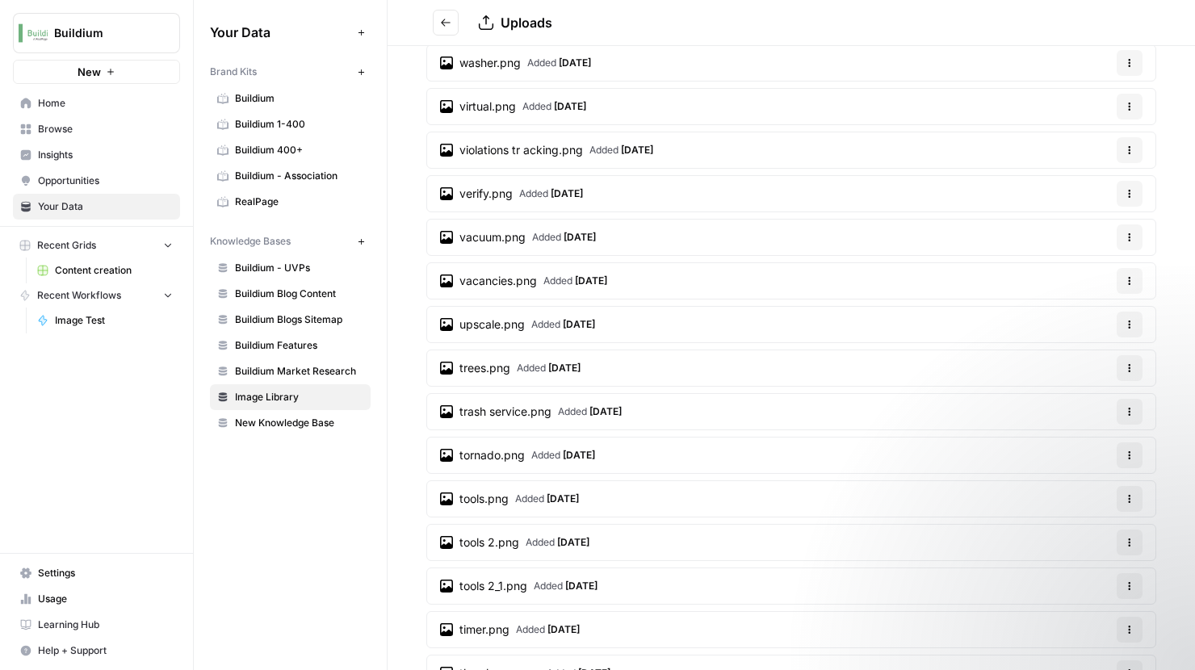
click at [349, 553] on div "Your Data Add Data Brand Kits New Buildium Buildium 1-400 Buildium 400+ Buildiu…" at bounding box center [290, 335] width 193 height 670
click at [59, 104] on span "Home" at bounding box center [105, 103] width 135 height 15
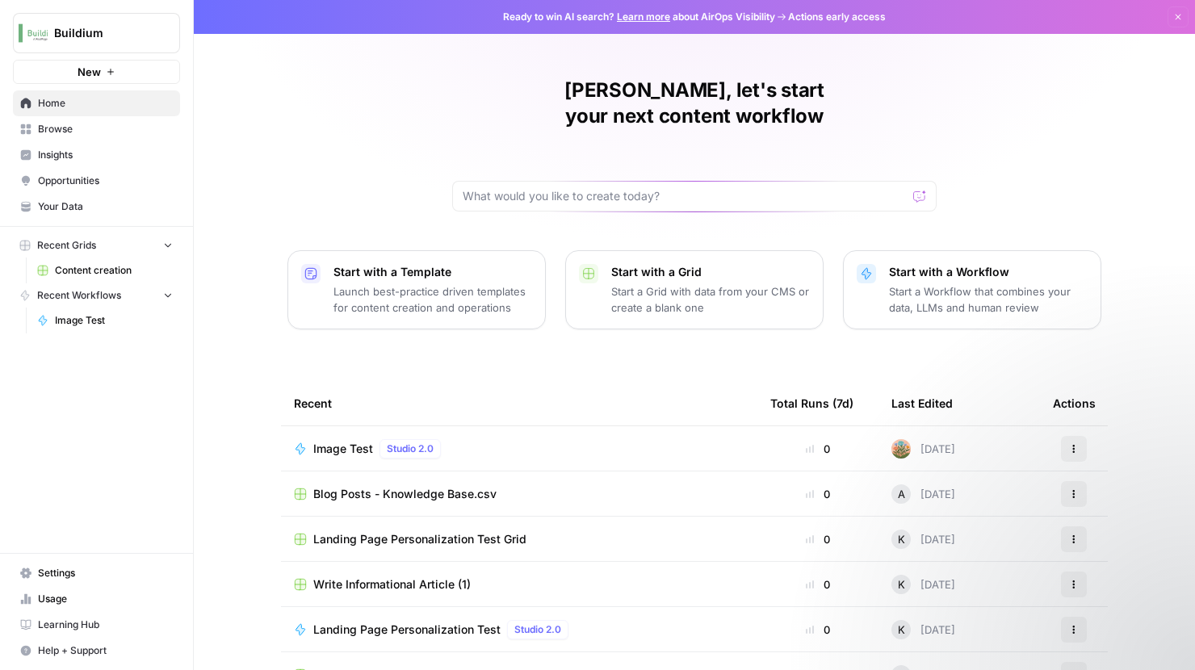
click at [335, 441] on span "Image Test" at bounding box center [343, 449] width 60 height 16
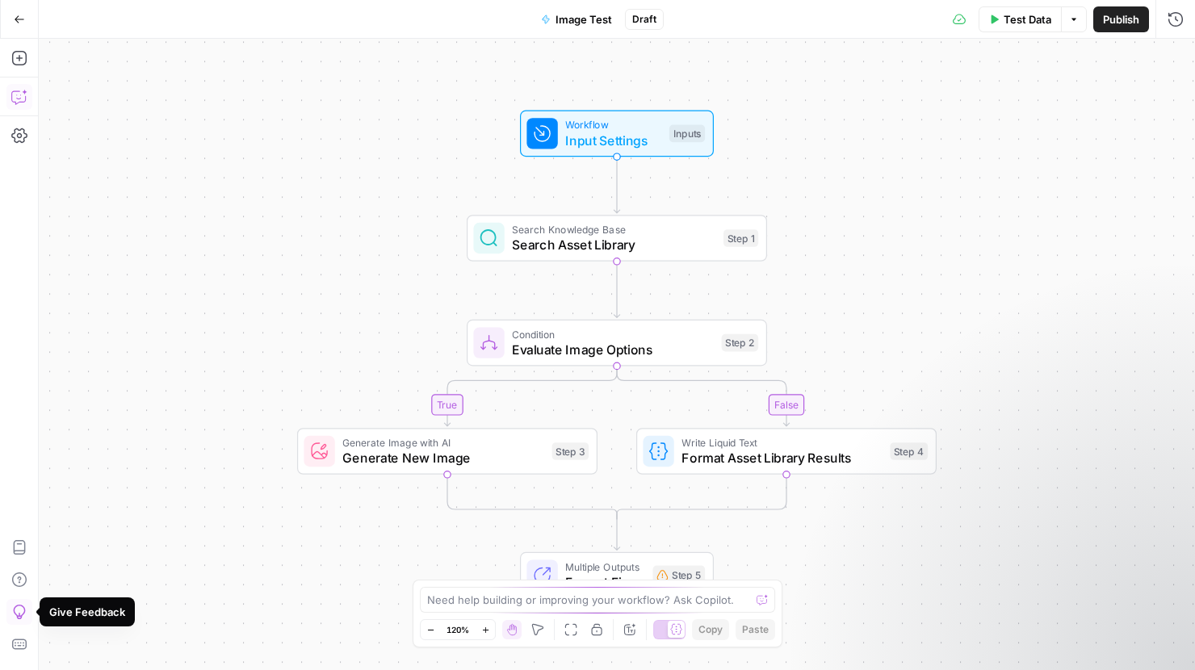
click at [15, 99] on icon "button" at bounding box center [19, 97] width 16 height 16
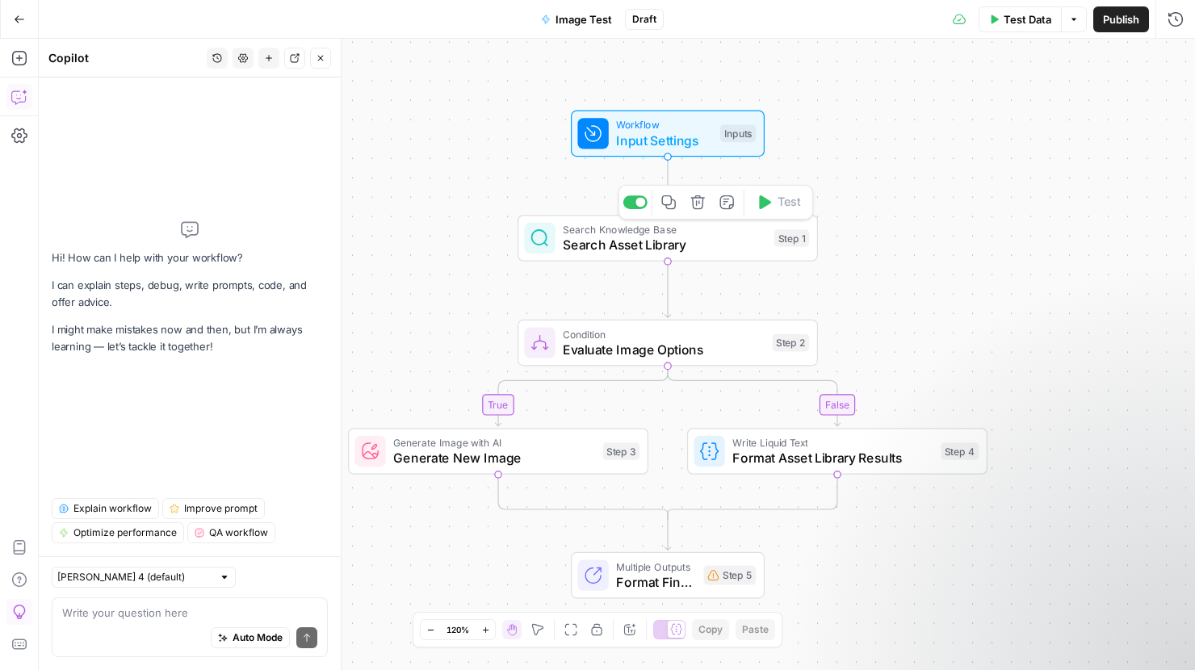
click at [623, 246] on span "Search Asset Library" at bounding box center [664, 244] width 203 height 19
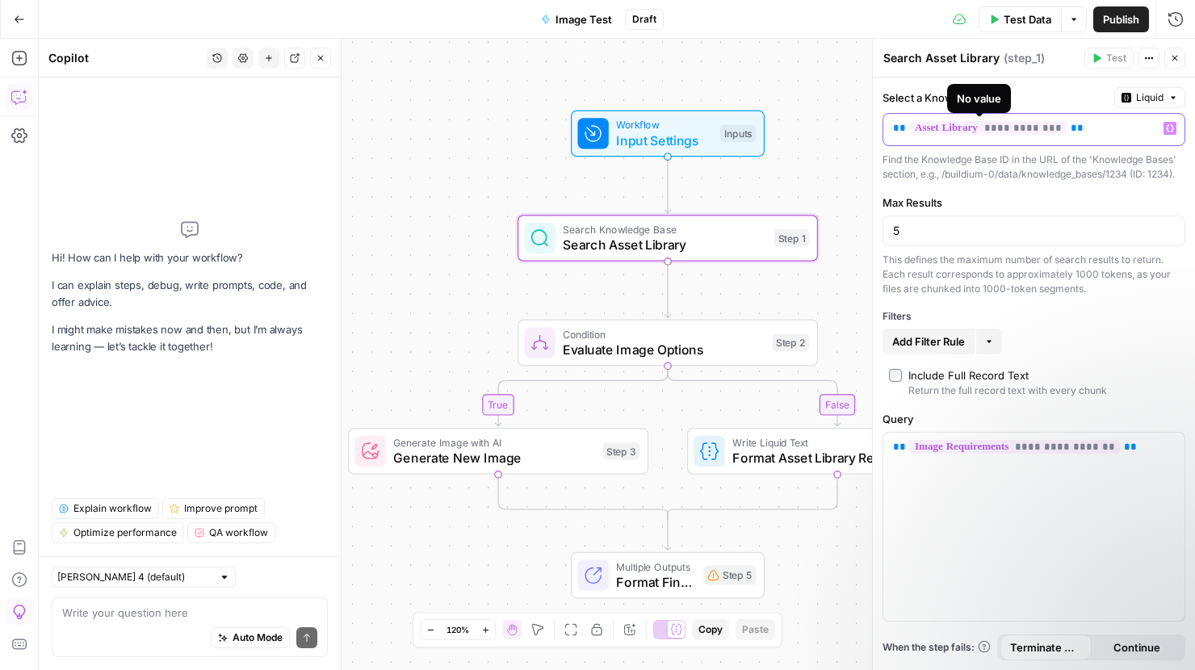
click at [1025, 128] on span "**********" at bounding box center [988, 128] width 157 height 14
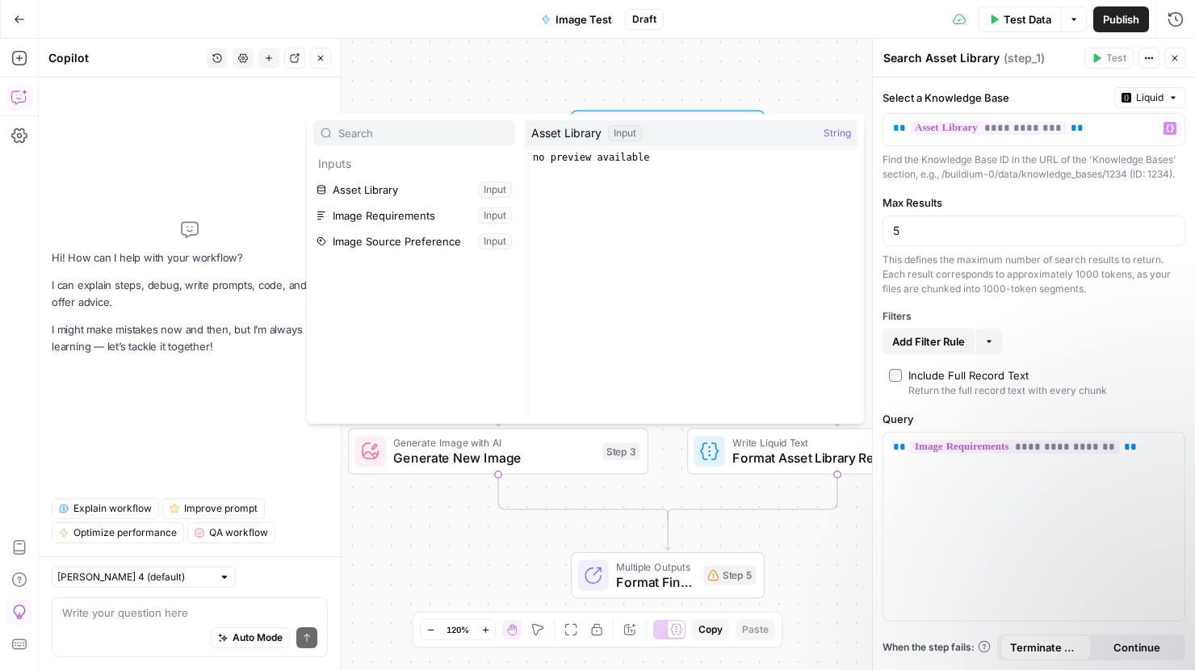
click at [627, 133] on div "Input" at bounding box center [625, 133] width 34 height 16
type textarea "**********"
click at [545, 164] on div "no preview available" at bounding box center [694, 297] width 328 height 292
click at [340, 164] on p "Inputs" at bounding box center [414, 164] width 202 height 26
click at [370, 136] on input "text" at bounding box center [423, 133] width 170 height 16
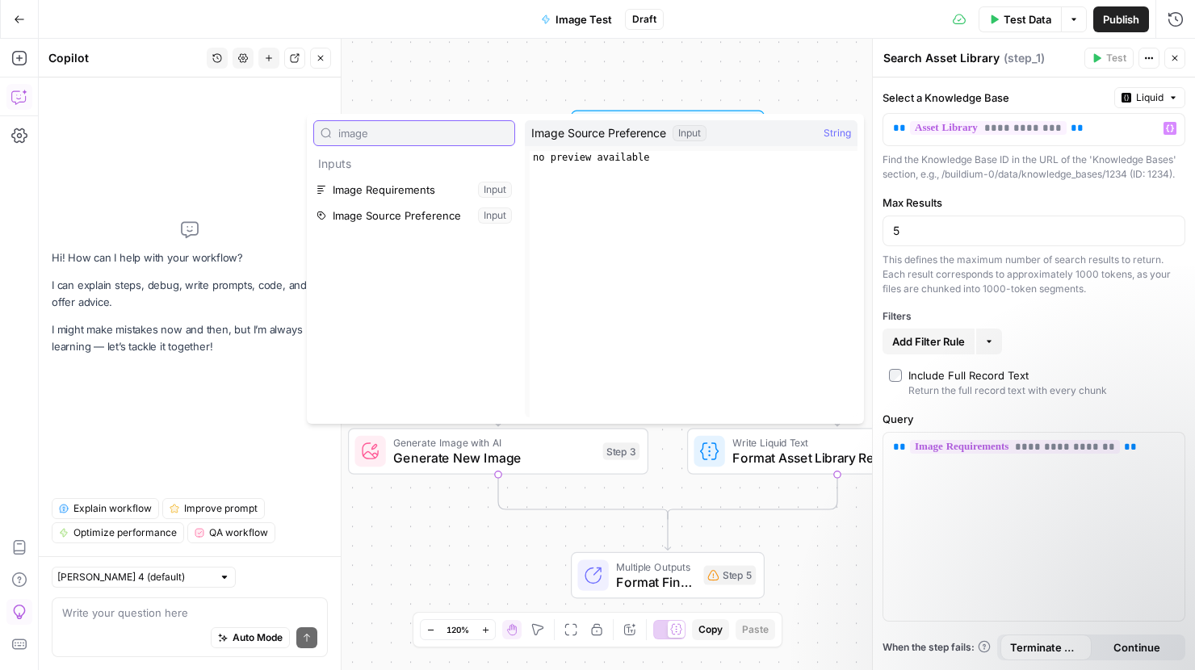
type input "image"
type textarea "**********"
click at [648, 283] on div "no preview available" at bounding box center [694, 297] width 328 height 292
click at [1092, 334] on div "Add Filter Rule More" at bounding box center [1034, 342] width 303 height 26
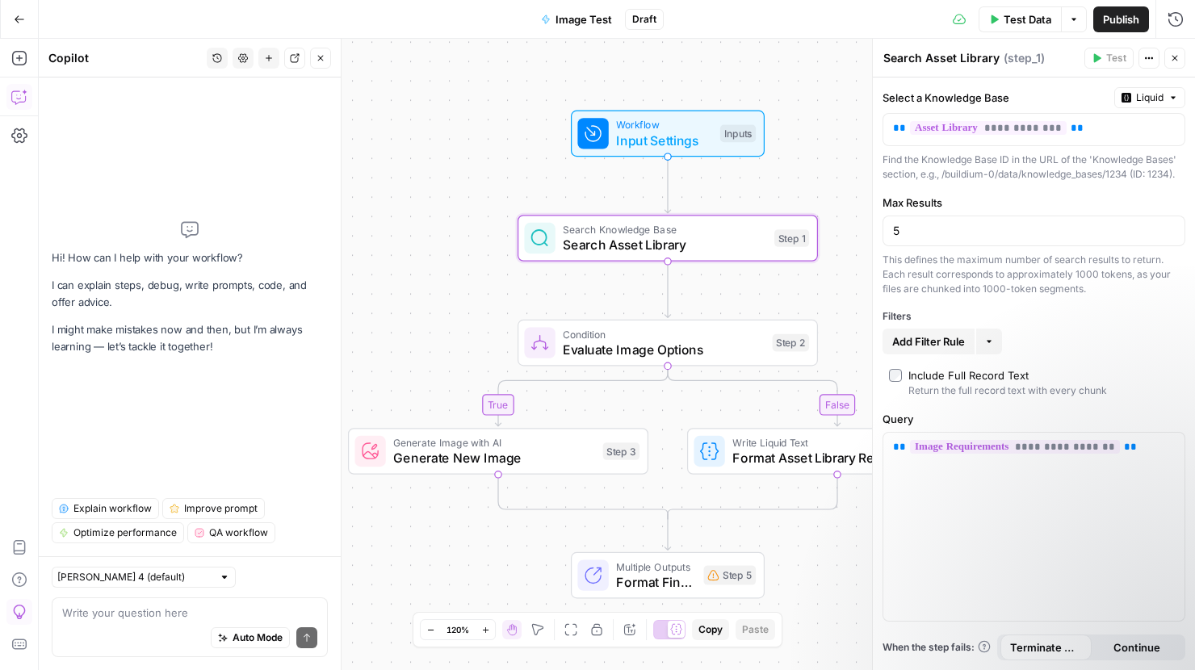
click at [1148, 96] on span "Liquid" at bounding box center [1149, 97] width 27 height 15
click at [1084, 93] on label "Select a Knowledge Base" at bounding box center [995, 98] width 225 height 16
click at [545, 244] on icon at bounding box center [539, 237] width 17 height 17
click at [535, 241] on icon at bounding box center [539, 238] width 19 height 19
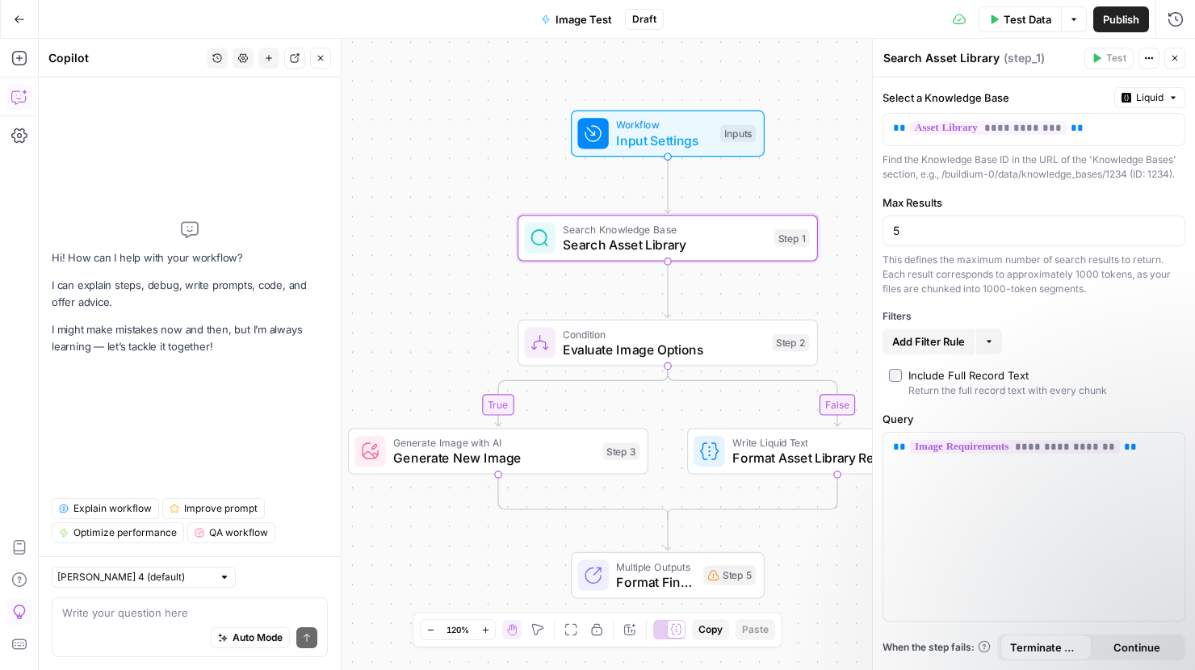
click at [111, 508] on span "Explain workflow" at bounding box center [112, 508] width 78 height 15
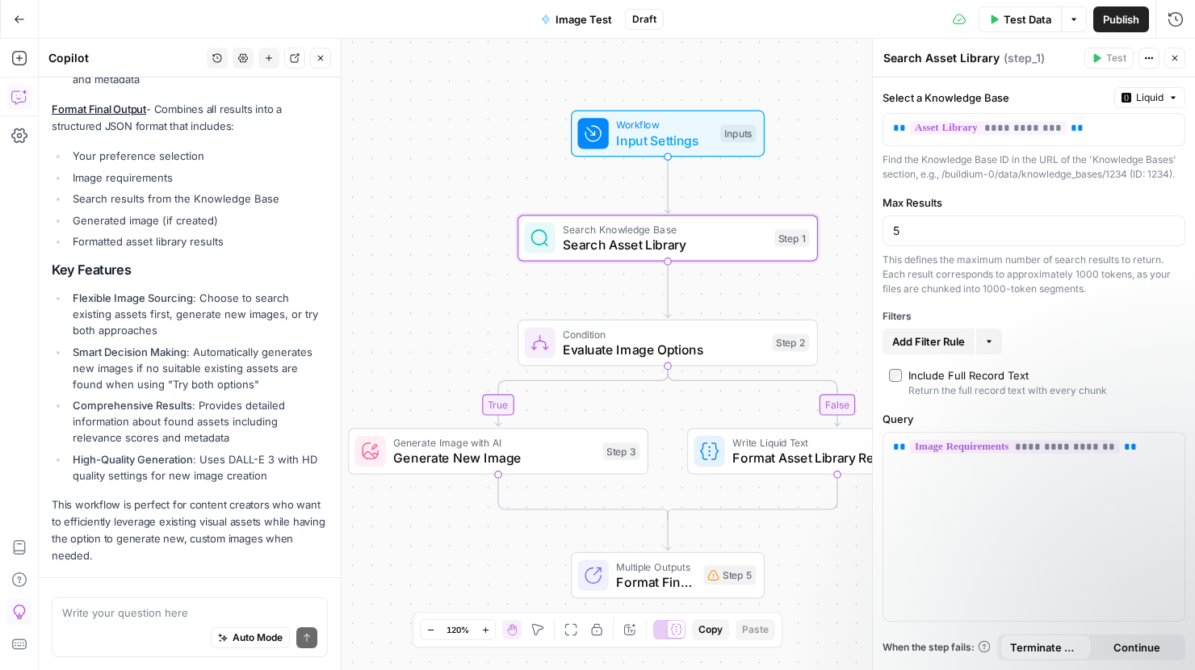
scroll to position [718, 0]
